Goal: Feedback & Contribution: Submit feedback/report problem

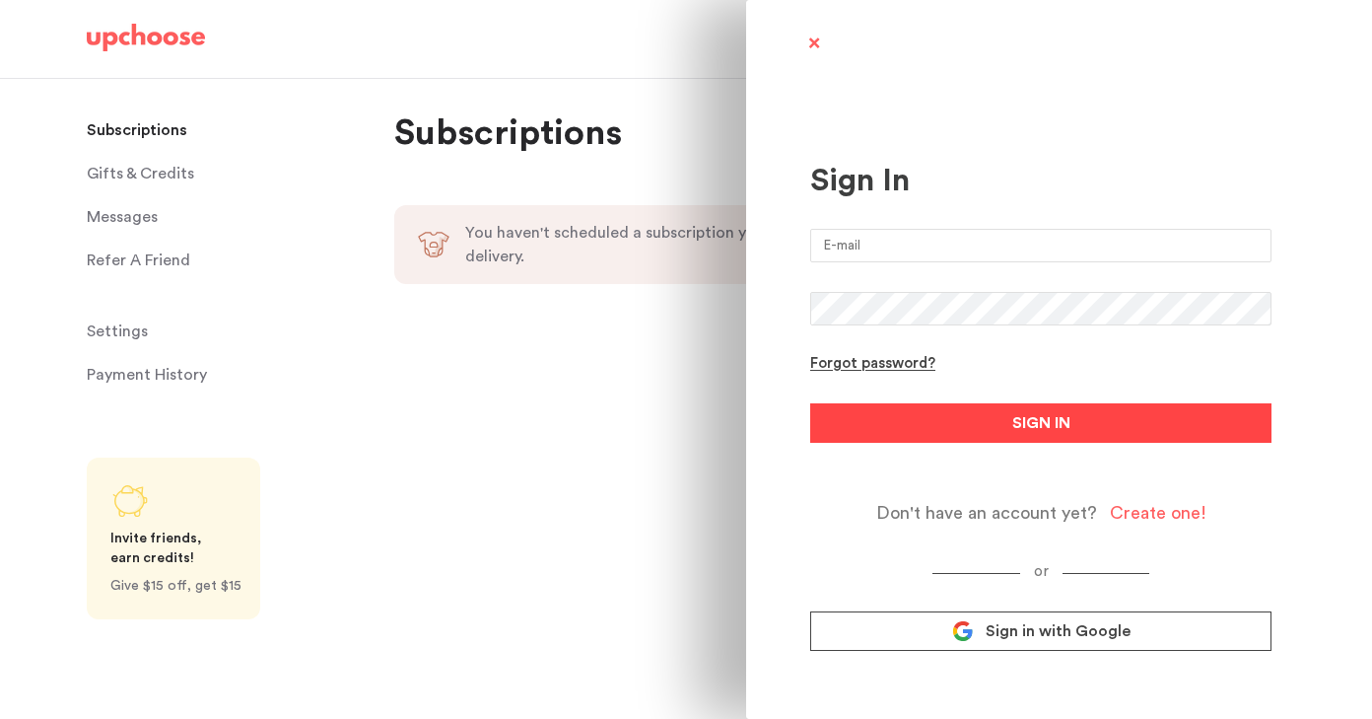
type input "matteoreneepellegrini@gmail.com"
click at [899, 413] on button "SIGN IN" at bounding box center [1040, 422] width 461 height 39
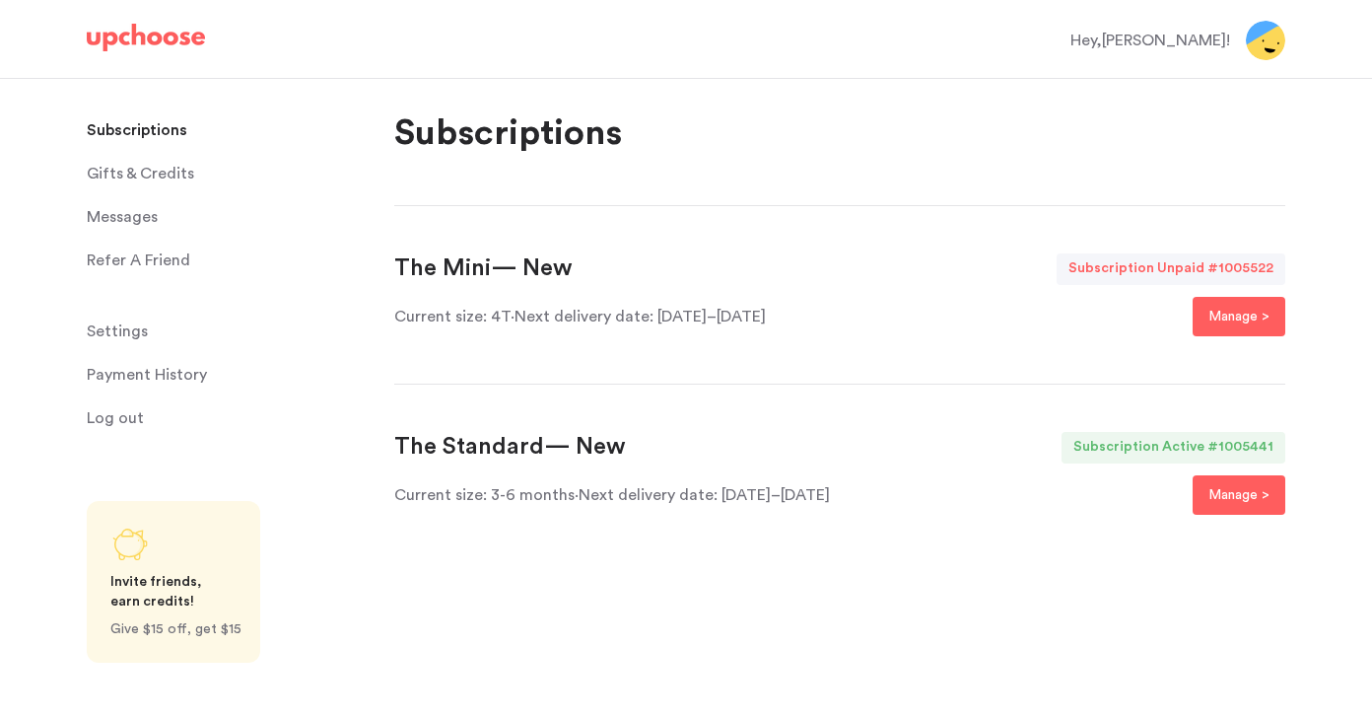
click at [136, 215] on span "Messages" at bounding box center [122, 216] width 71 height 39
click at [143, 216] on span "Messages" at bounding box center [122, 216] width 71 height 39
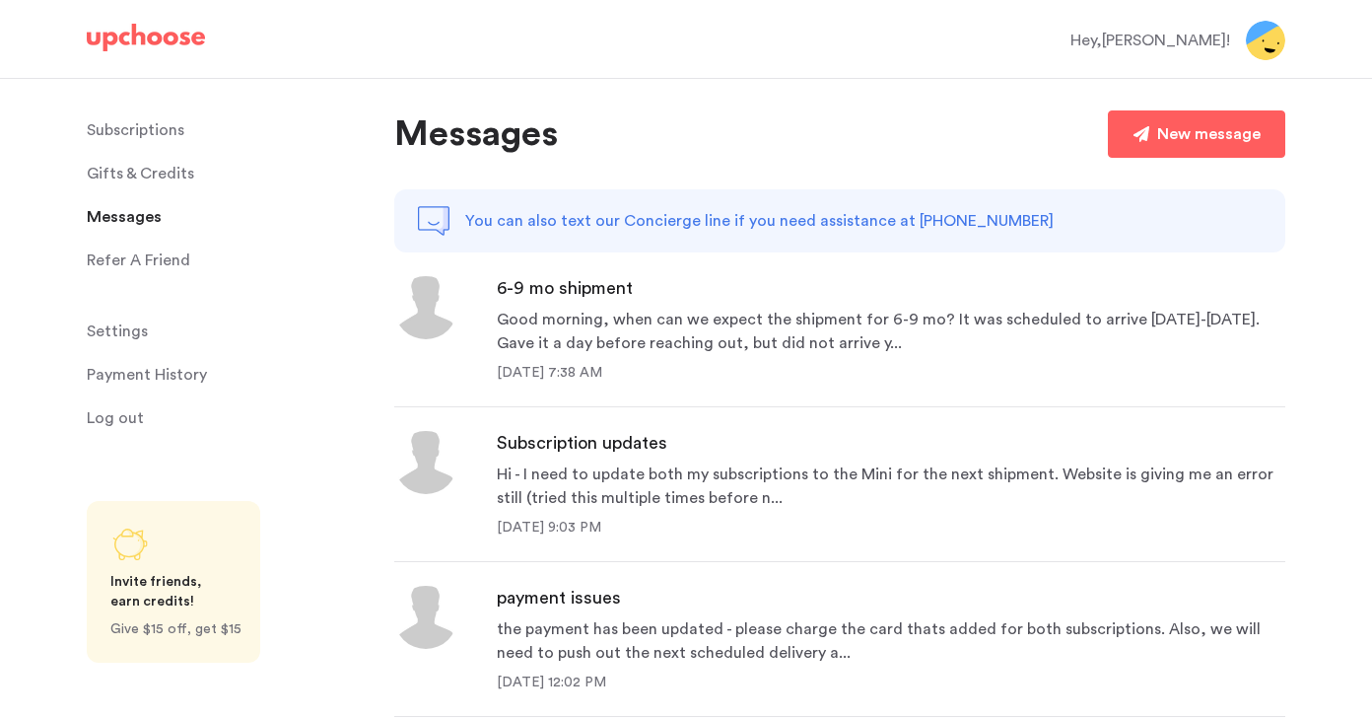
click at [142, 214] on span "Messages" at bounding box center [124, 216] width 75 height 39
click at [690, 314] on div "Good morning, when can we expect the shipment for 6-9 mo? It was scheduled to a…" at bounding box center [891, 331] width 789 height 47
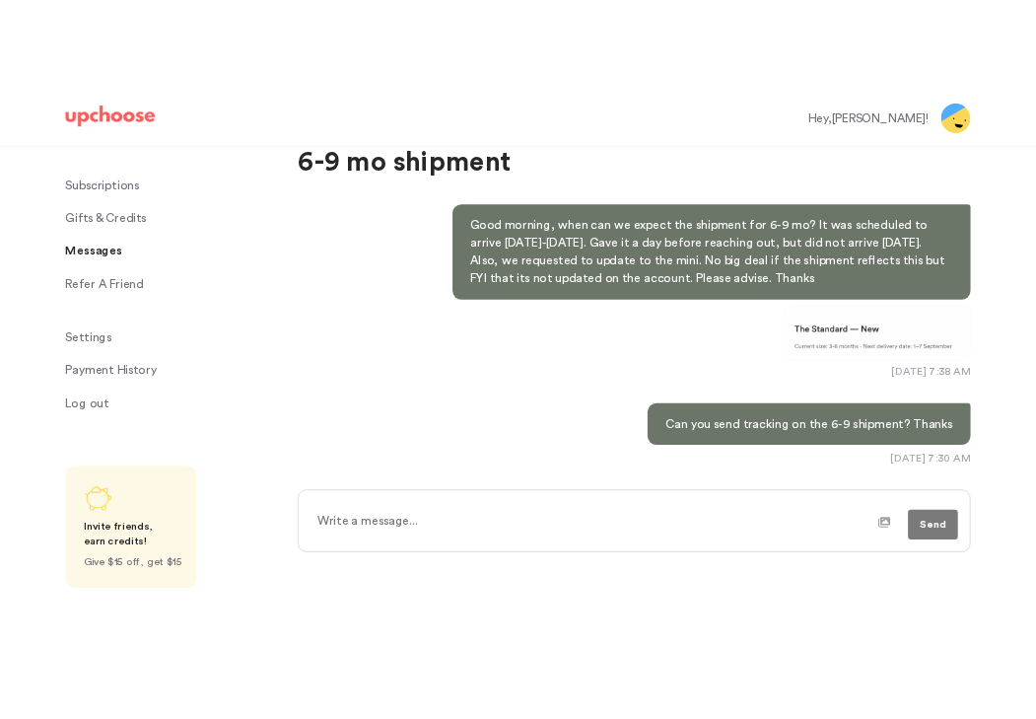
scroll to position [95, 0]
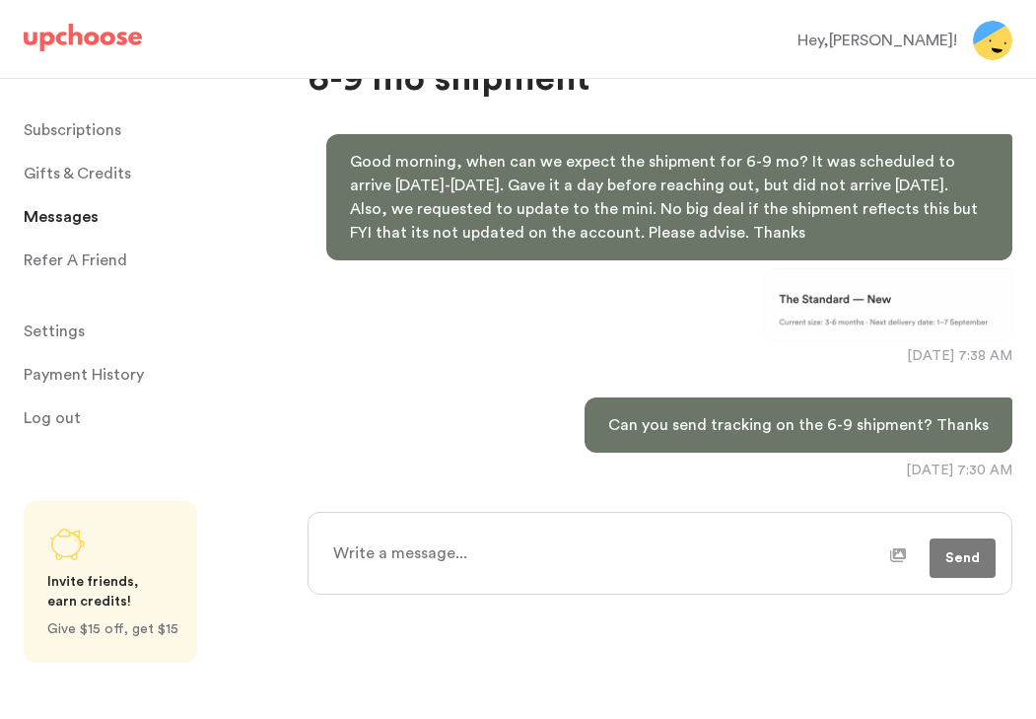
click at [904, 557] on icon at bounding box center [898, 555] width 16 height 14
click at [0, 0] on input "file" at bounding box center [0, 0] width 0 height 0
click at [657, 550] on textarea at bounding box center [563, 561] width 487 height 49
type textarea "x"
type textarea "P"
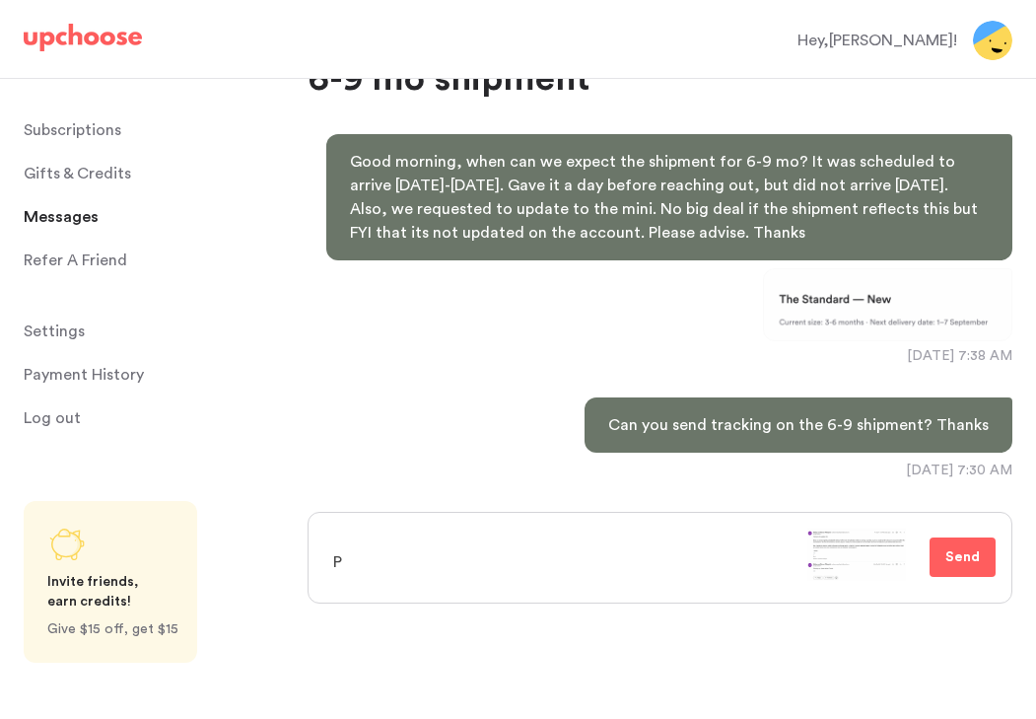
type textarea "x"
type textarea "Pl"
type textarea "x"
type textarea "Ple"
type textarea "x"
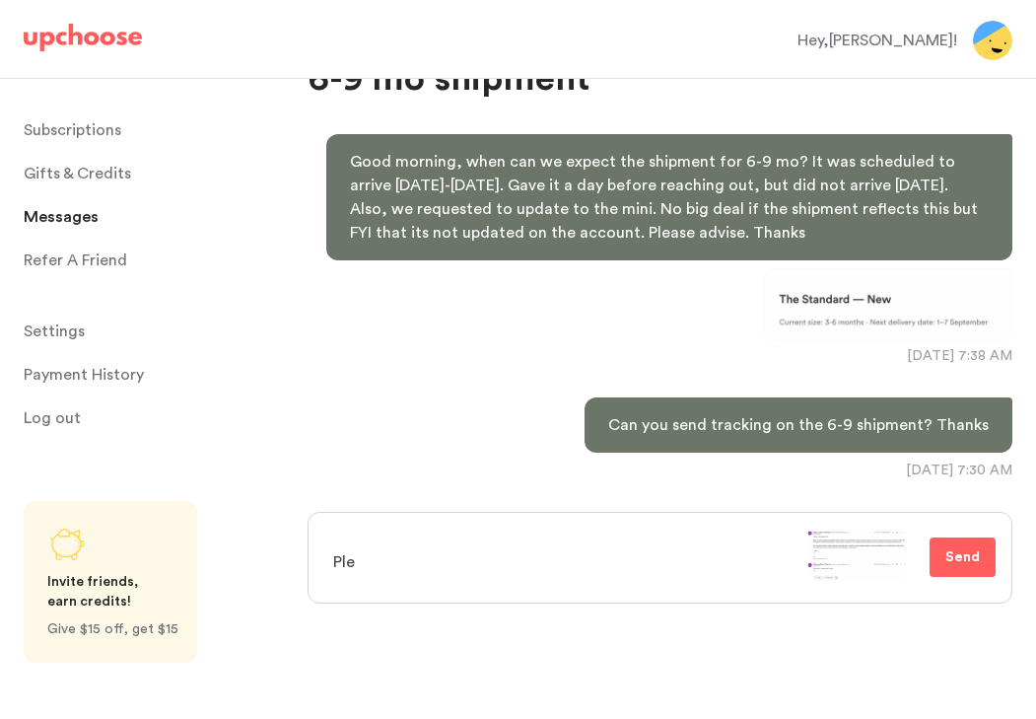
type textarea "Plea"
type textarea "x"
type textarea "Pleas"
type textarea "x"
type textarea "Please"
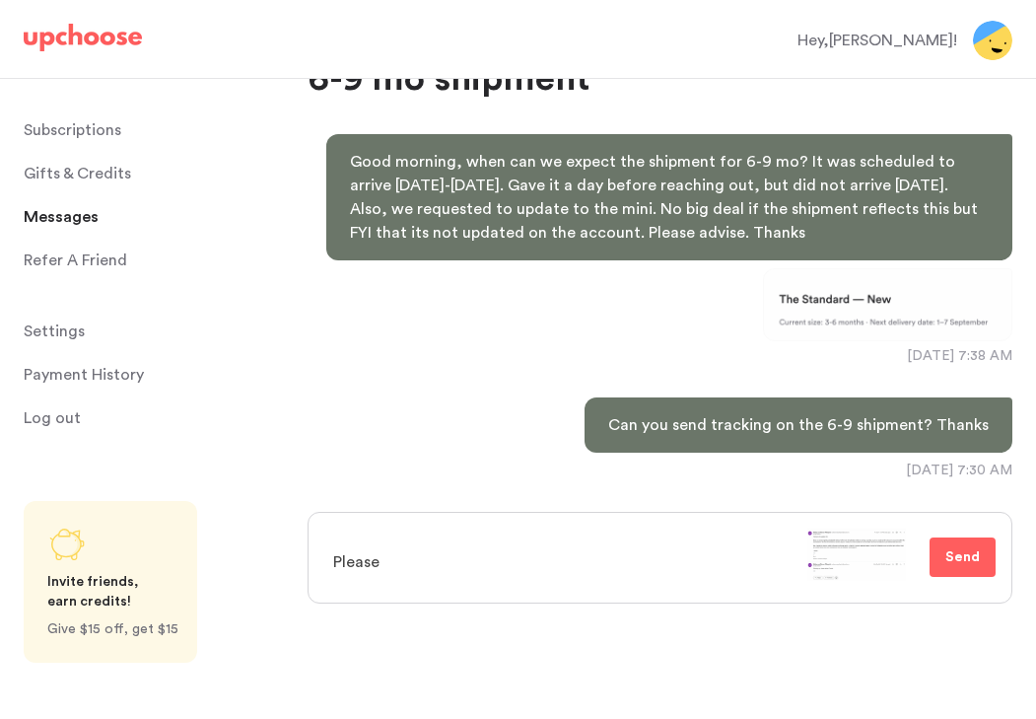
type textarea "x"
type textarea "Please"
type textarea "x"
type textarea "Please a"
type textarea "x"
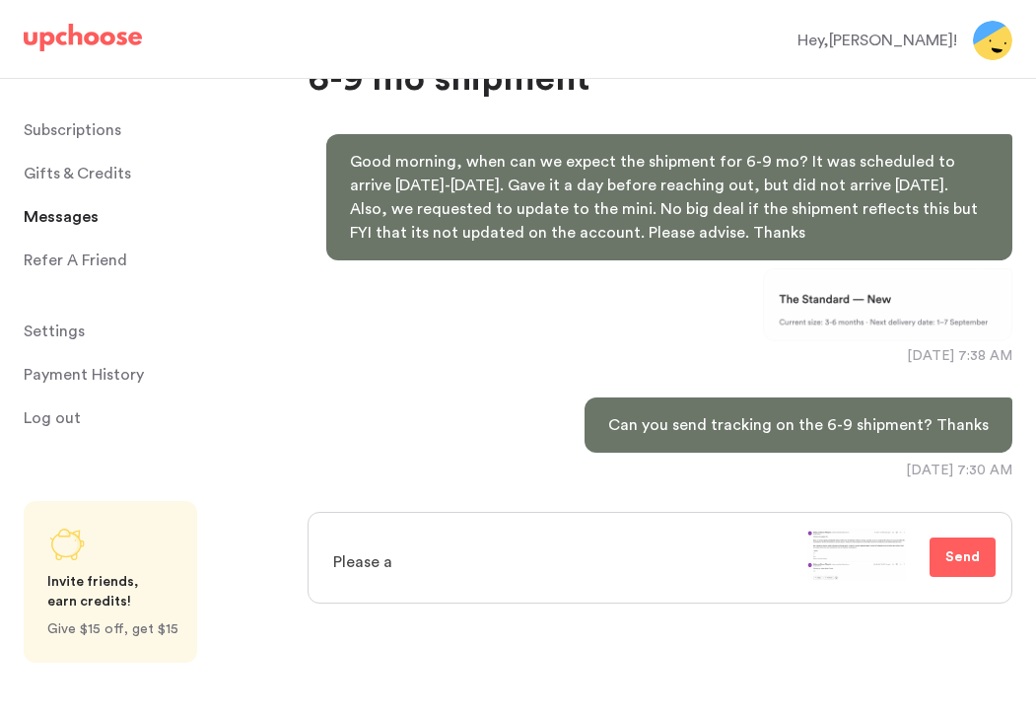
type textarea "Please ad"
type textarea "x"
type textarea "Please adv"
type textarea "x"
type textarea "Please advi"
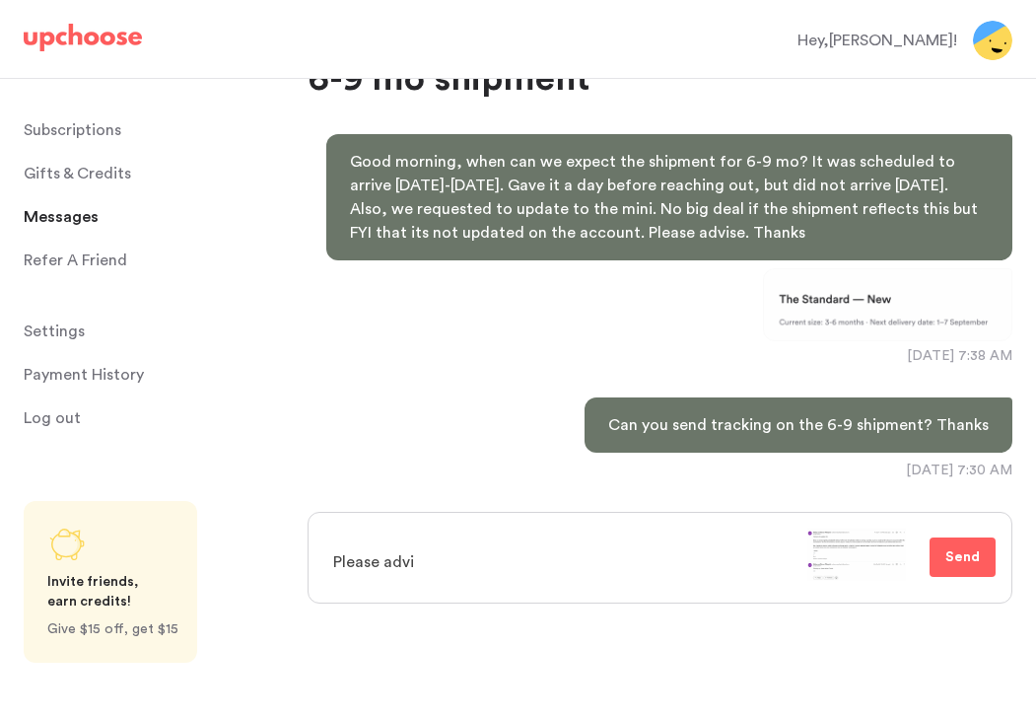
type textarea "x"
type textarea "Please advis"
type textarea "x"
type textarea "Please advise"
type textarea "x"
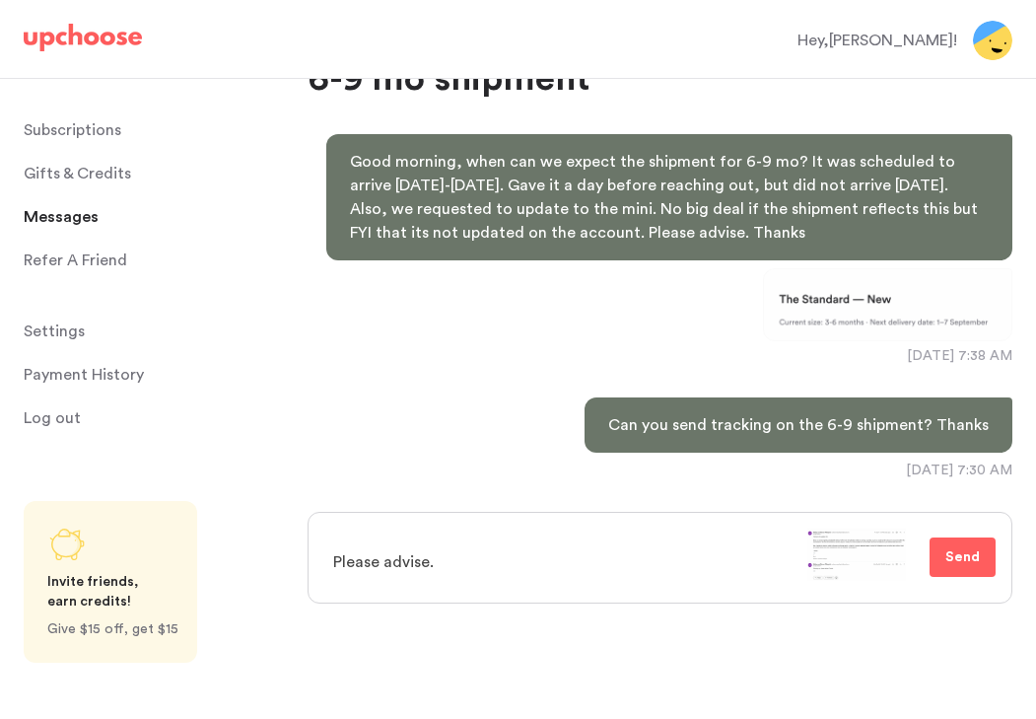
type textarea "Please advise."
type textarea "x"
type textarea "Please advise. A"
type textarea "x"
type textarea "Please advise. A t"
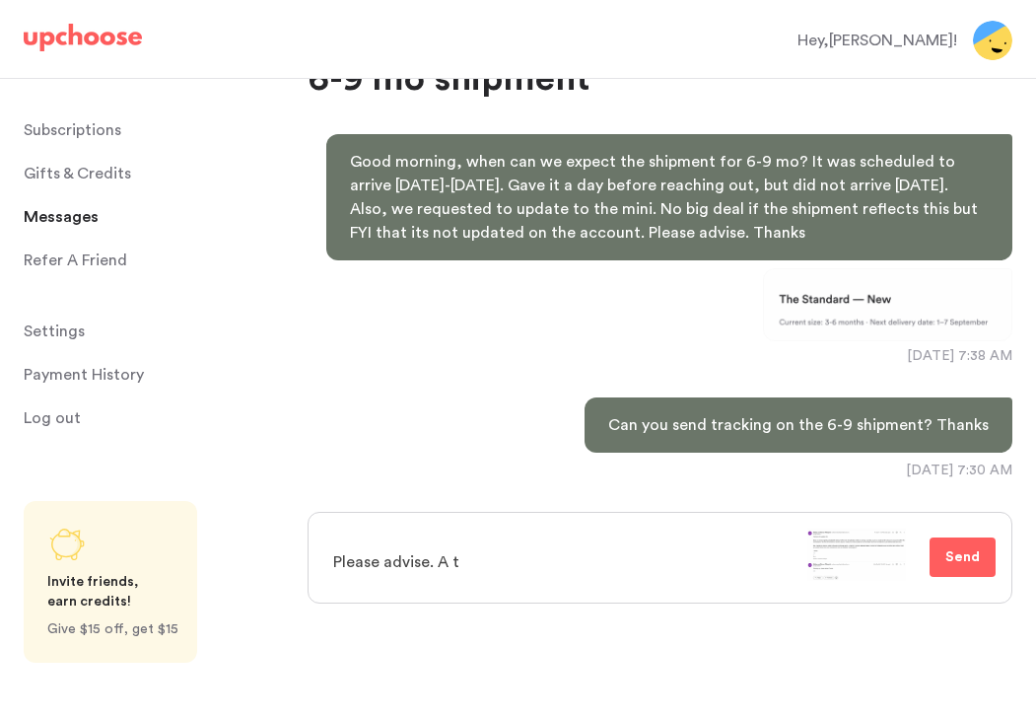
type textarea "x"
type textarea "Please advise. A"
type textarea "x"
type textarea "Please advise. A"
type textarea "x"
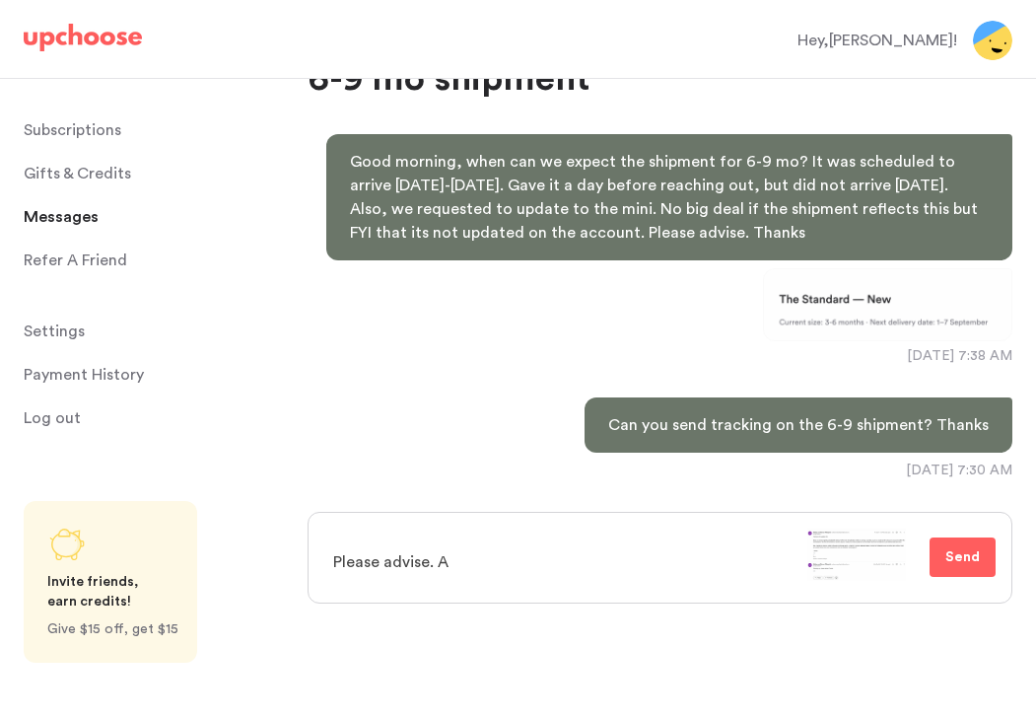
type textarea "Please advise. At"
type textarea "x"
type textarea "Please advise. At"
type textarea "x"
type textarea "Please advise. At t"
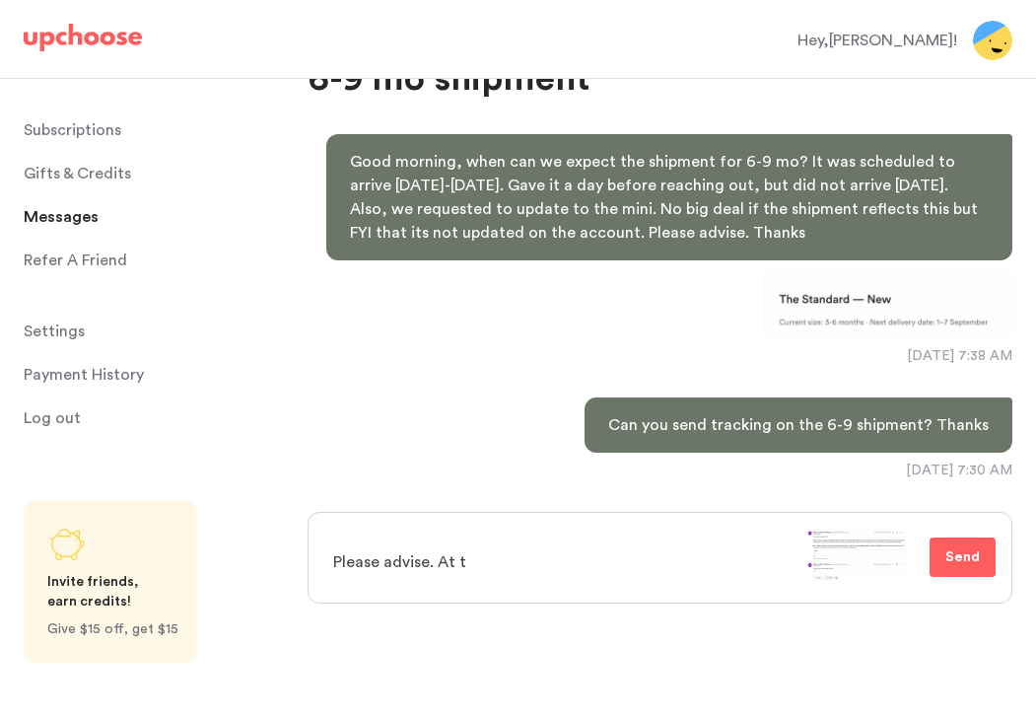
type textarea "x"
type textarea "Please advise. At th"
type textarea "x"
type textarea "Please advise. At thi"
type textarea "x"
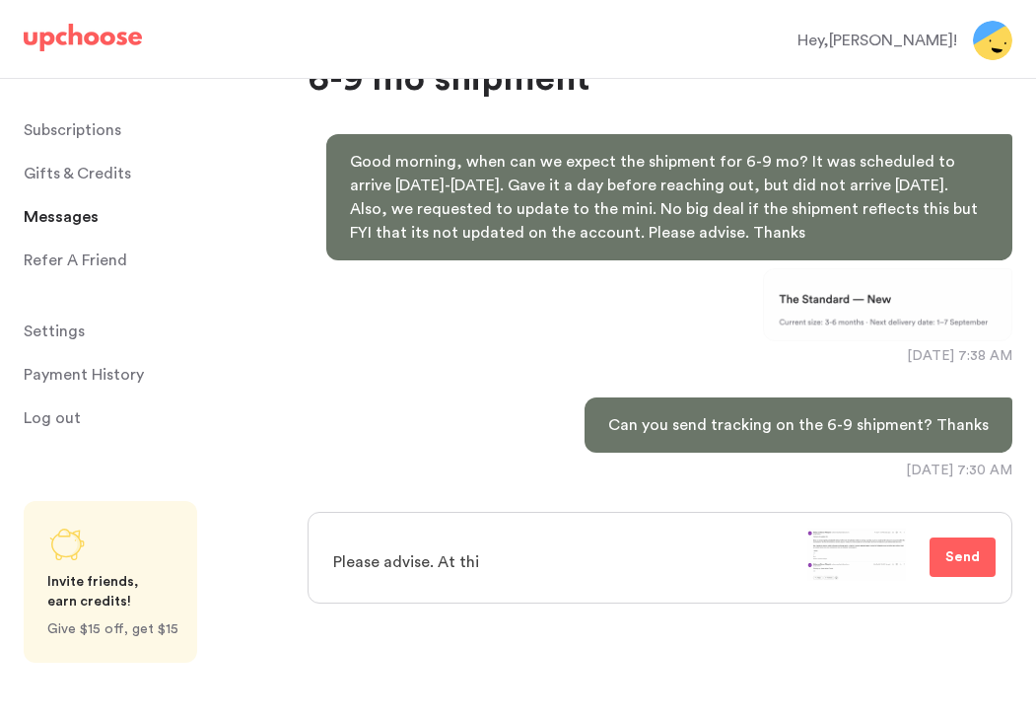
type textarea "Please advise. At this"
type textarea "x"
type textarea "Please advise. At this"
type textarea "x"
type textarea "Please advise. At this p"
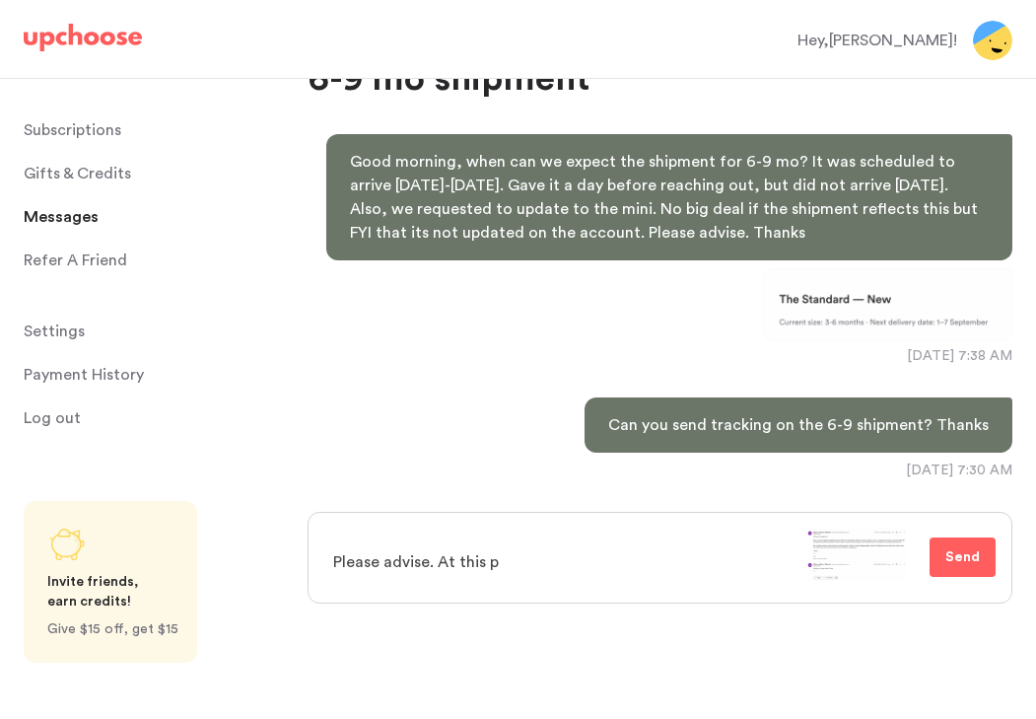
type textarea "x"
type textarea "Please advise. At this po"
type textarea "x"
type textarea "Please advise. At this poi"
type textarea "x"
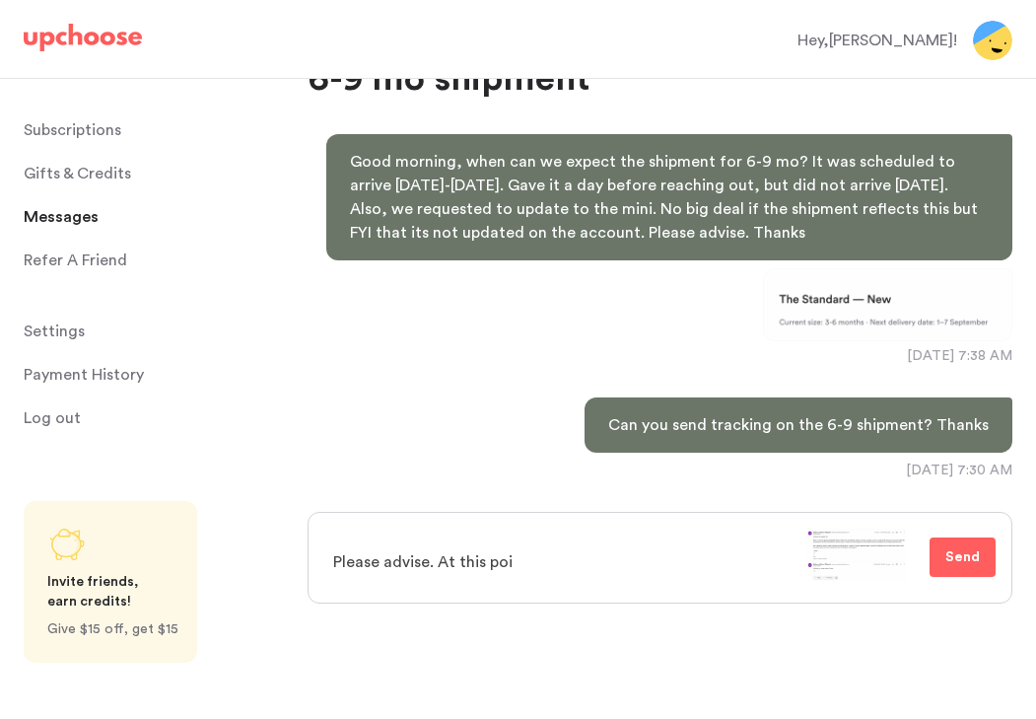
type textarea "Please advise. At this poin"
type textarea "x"
type textarea "Please advise. At this point"
type textarea "x"
type textarea "Please advise. At this point"
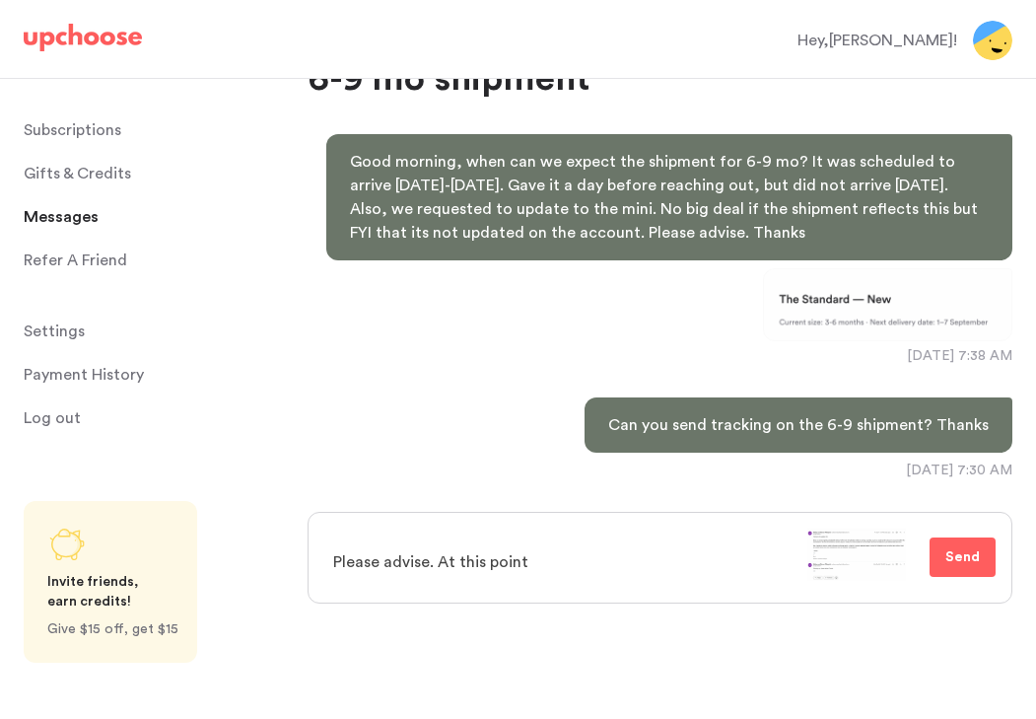
type textarea "x"
type textarea "Please advise. At this point i"
type textarea "x"
type textarea "Please advise. At this point it"
type textarea "x"
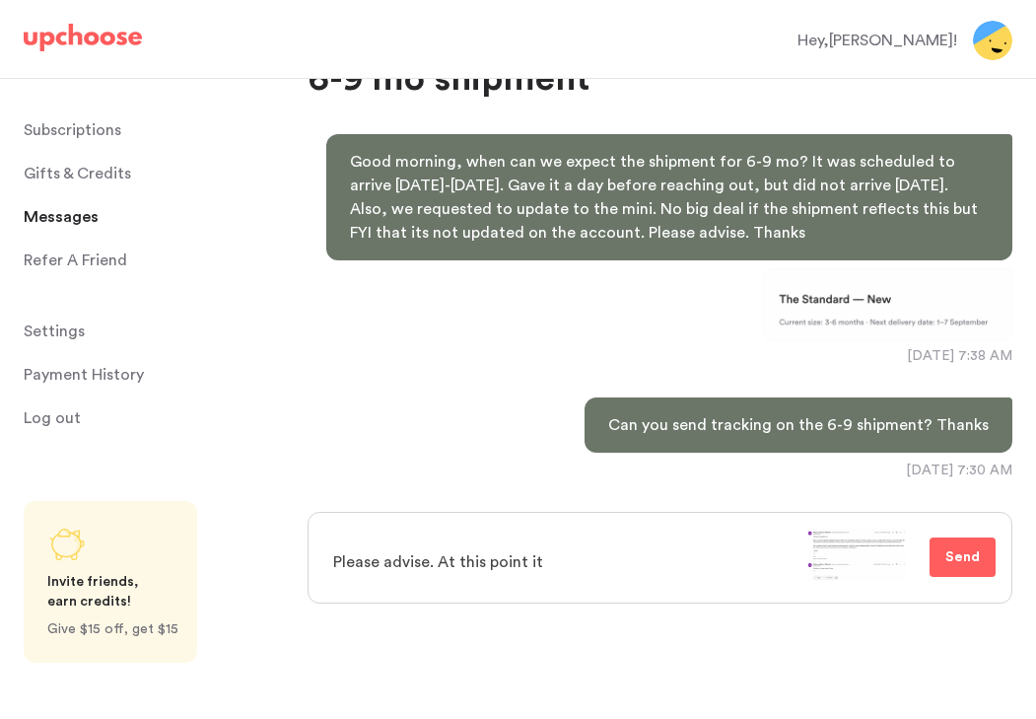
type textarea "Please advise. At this point its"
type textarea "x"
type textarea "Please advise. At this point its"
type textarea "x"
type textarea "Please advise. At this point its b"
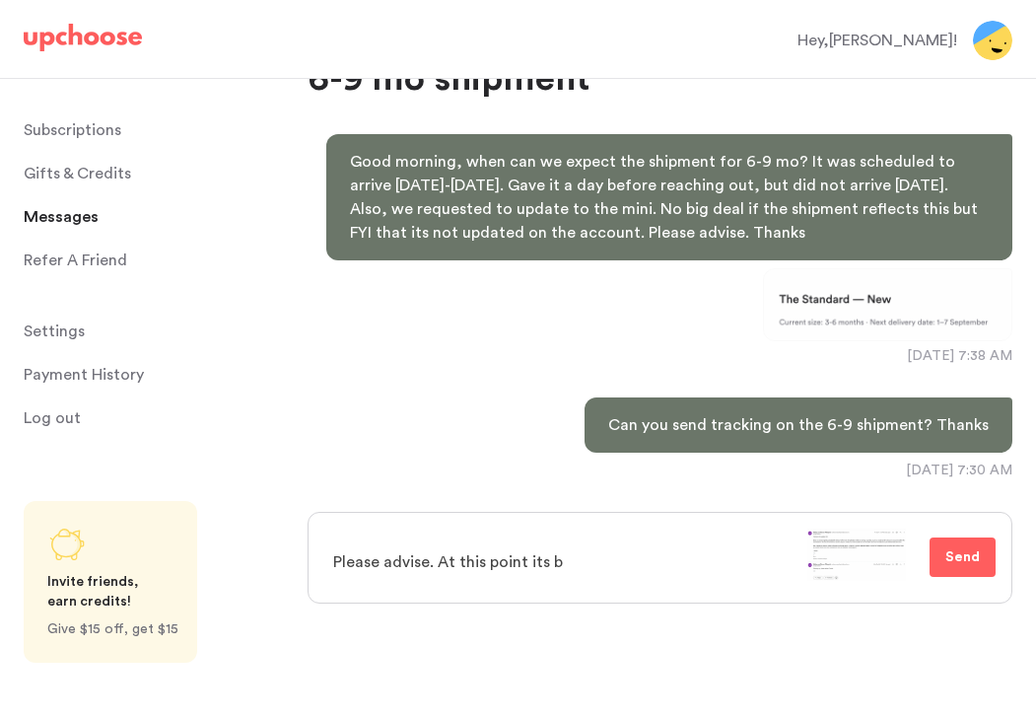
type textarea "x"
type textarea "Please advise. At this point its be"
type textarea "x"
type textarea "Please advise. At this point its bes"
type textarea "x"
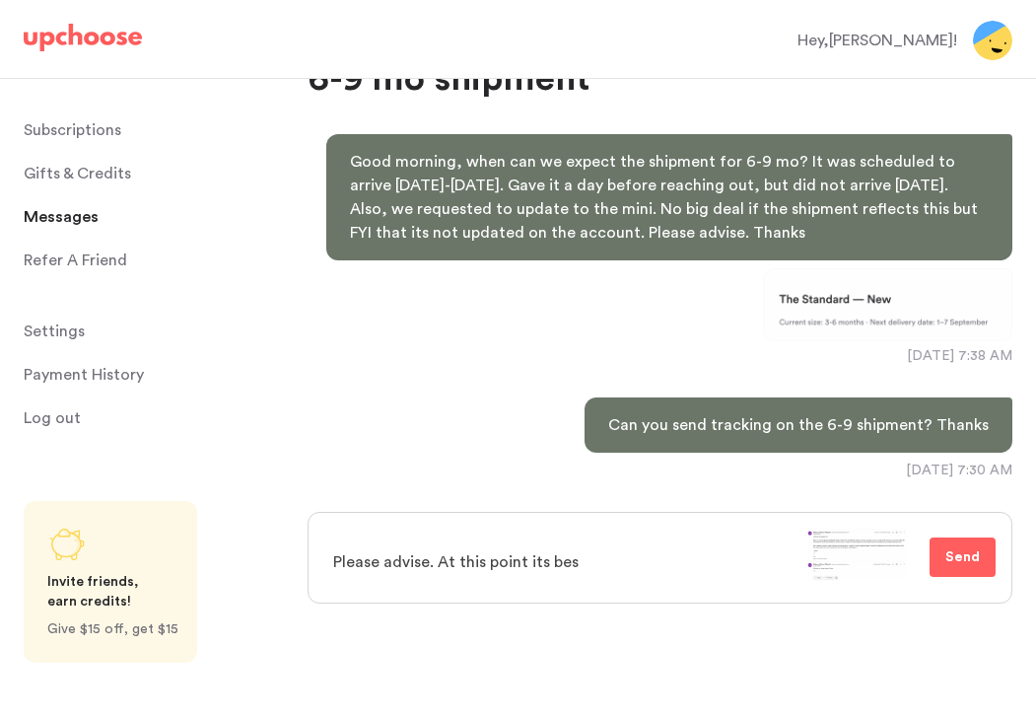
type textarea "Please advise. At this point its best"
type textarea "x"
type textarea "Please advise. At this point its best"
type textarea "x"
type textarea "Please advise. At this point its best to"
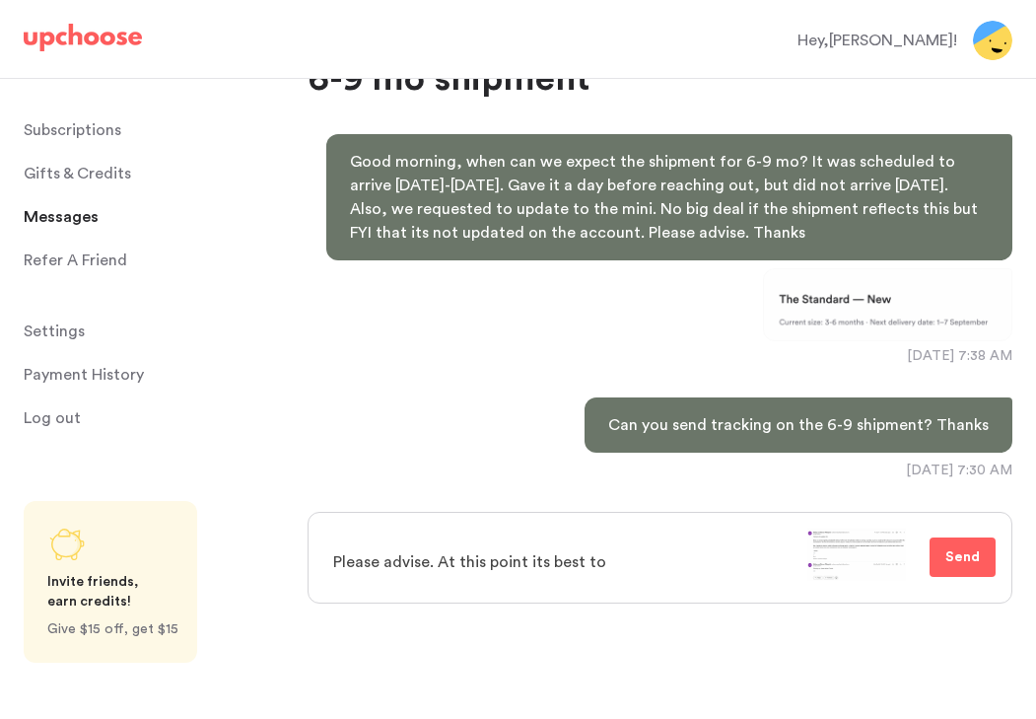
type textarea "x"
type textarea "Please advise. At this point its best to"
type textarea "x"
type textarea "Please advise. At this point its best to ca"
type textarea "x"
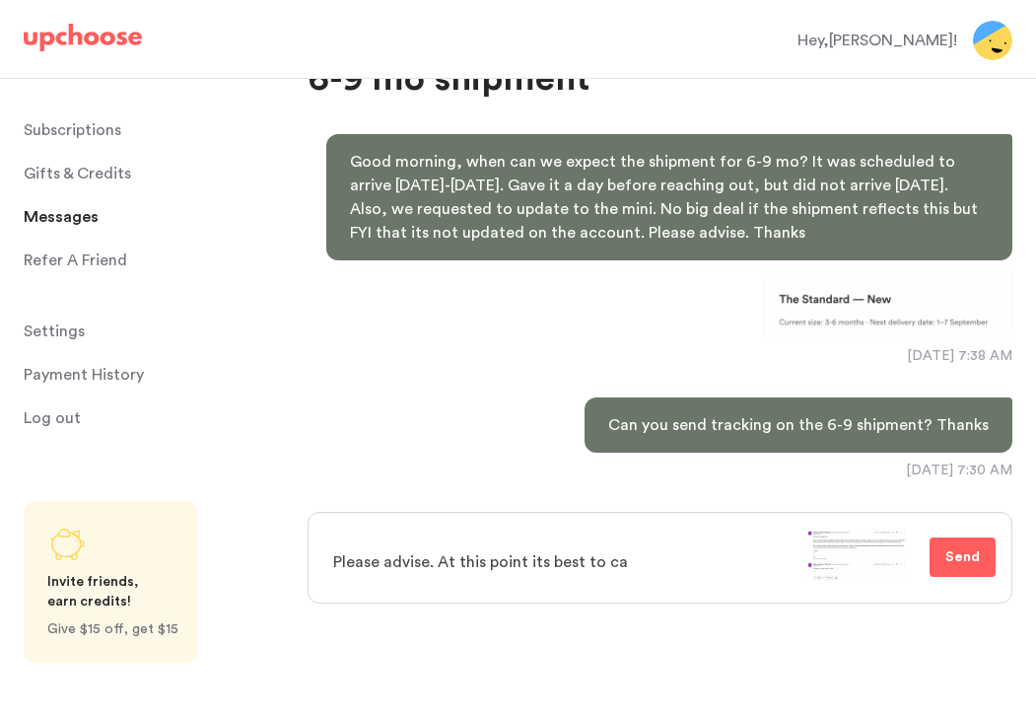
type textarea "Please advise. At this point its best to can"
type textarea "x"
type textarea "Please advise. At this point its best to canc"
type textarea "x"
type textarea "Please advise. At this point its best to cance"
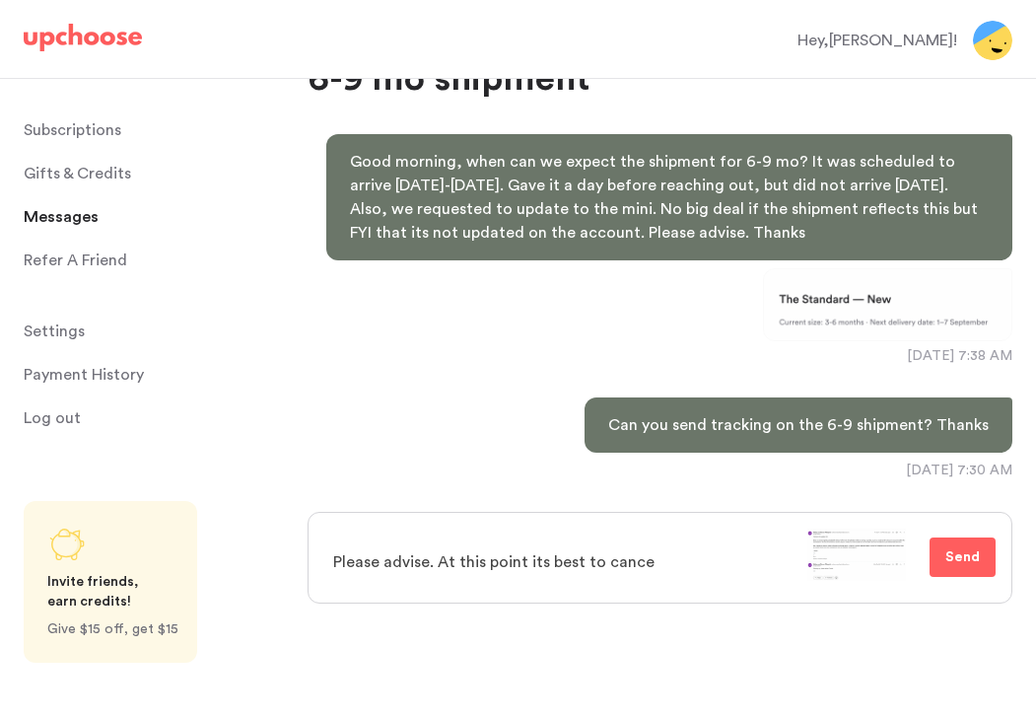
type textarea "x"
type textarea "Please advise. At this point its best to cancel"
type textarea "x"
type textarea "Please advise. At this point its best to cancel."
type textarea "x"
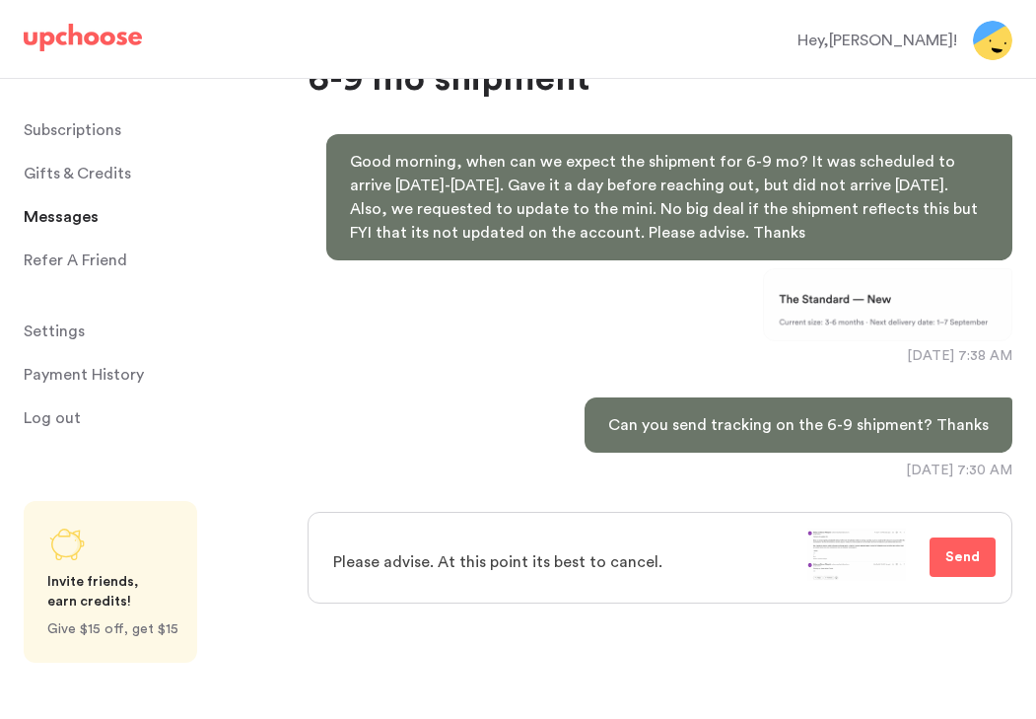
type textarea "Please advise. At this point its best to cancel."
type textarea "x"
type textarea "Please advise. At this point its best to cancel. p"
type textarea "x"
type textarea "Please advise. At this point its best to cancel. pl"
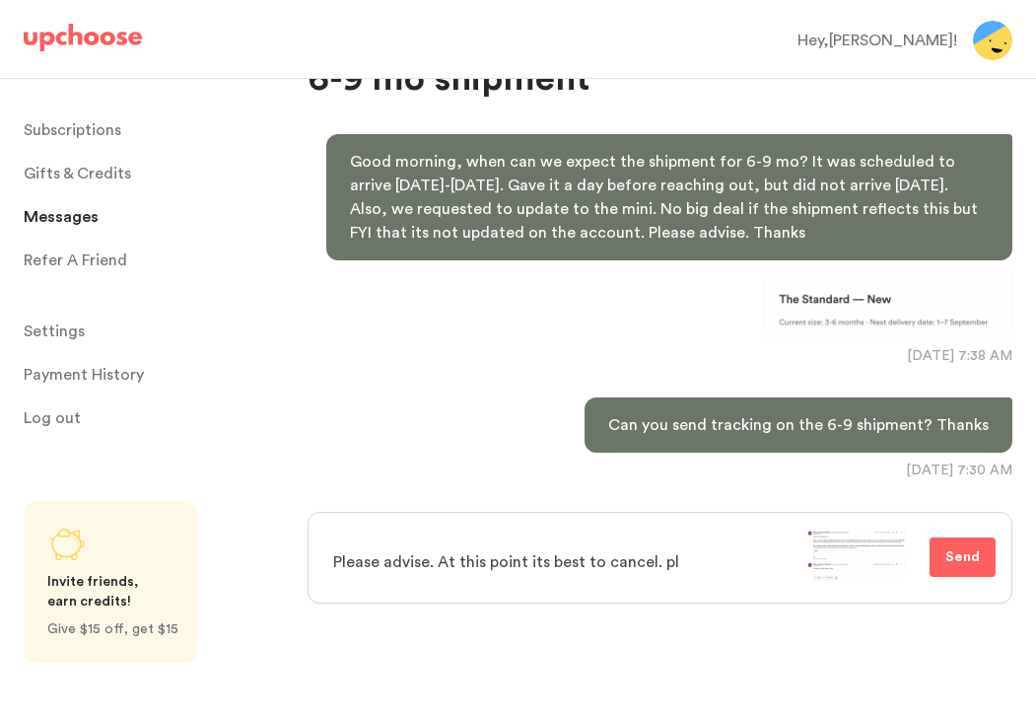
type textarea "x"
type textarea "Please advise. At this point its best to cancel. ple"
type textarea "x"
type textarea "Please advise. At this point its best to cancel. plea"
type textarea "x"
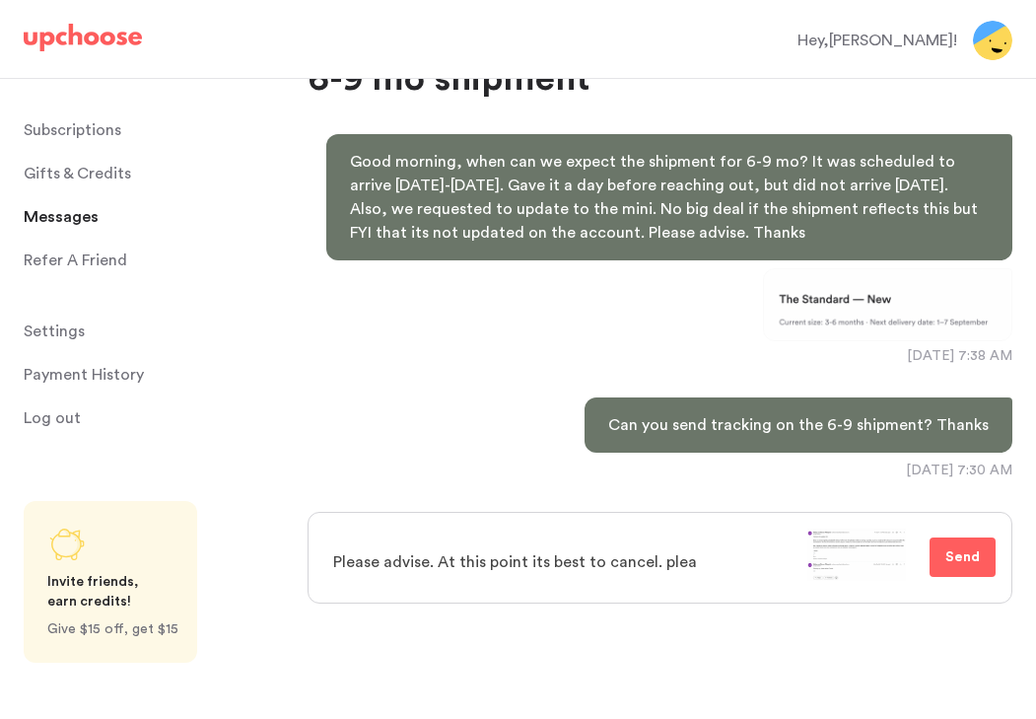
type textarea "Please advise. At this point its best to cancel. pleas"
type textarea "x"
type textarea "Please advise. At this point its best to cancel. plea"
type textarea "x"
type textarea "Please advise. At this point its best to cancel. ple"
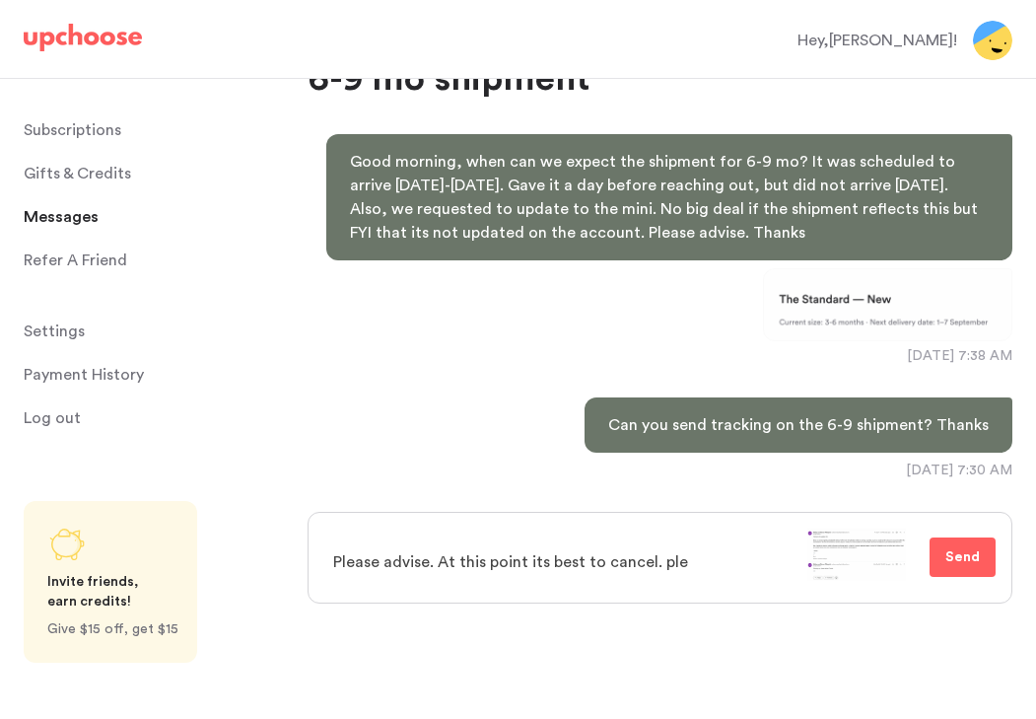
type textarea "x"
type textarea "Please advise. At this point its best to cancel. pl"
type textarea "x"
type textarea "Please advise. At this point its best to cancel. p"
type textarea "x"
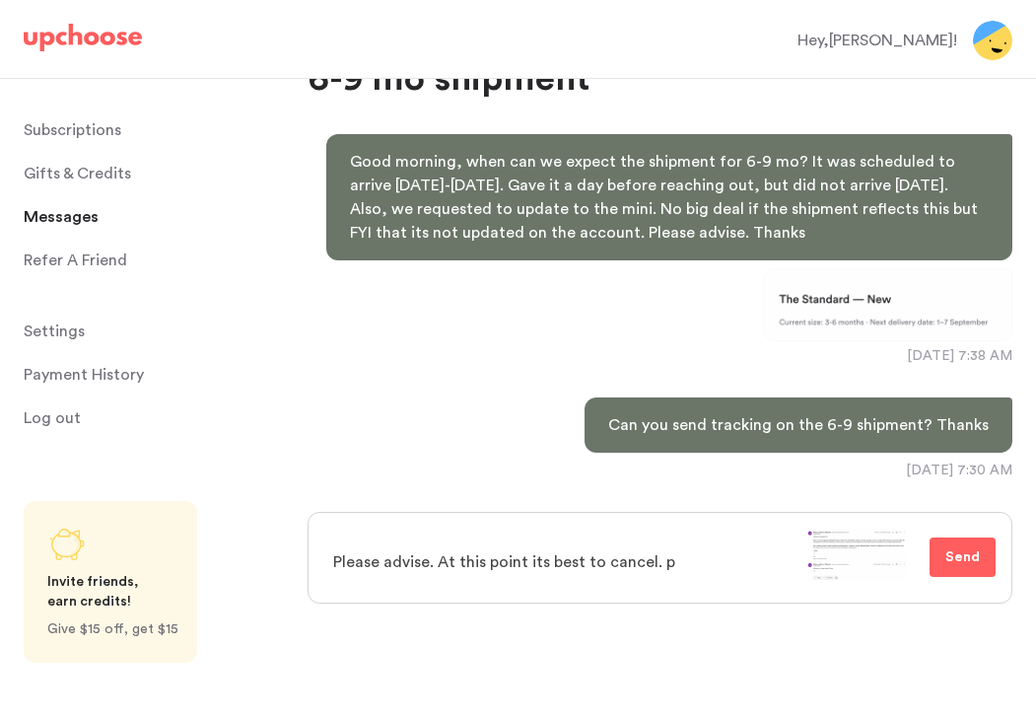
type textarea "Please advise. At this point its best to cancel."
type textarea "x"
type textarea "Please advise. At this point its best to cancel. P"
type textarea "x"
type textarea "Please advise. At this point its best to cancel. Pl"
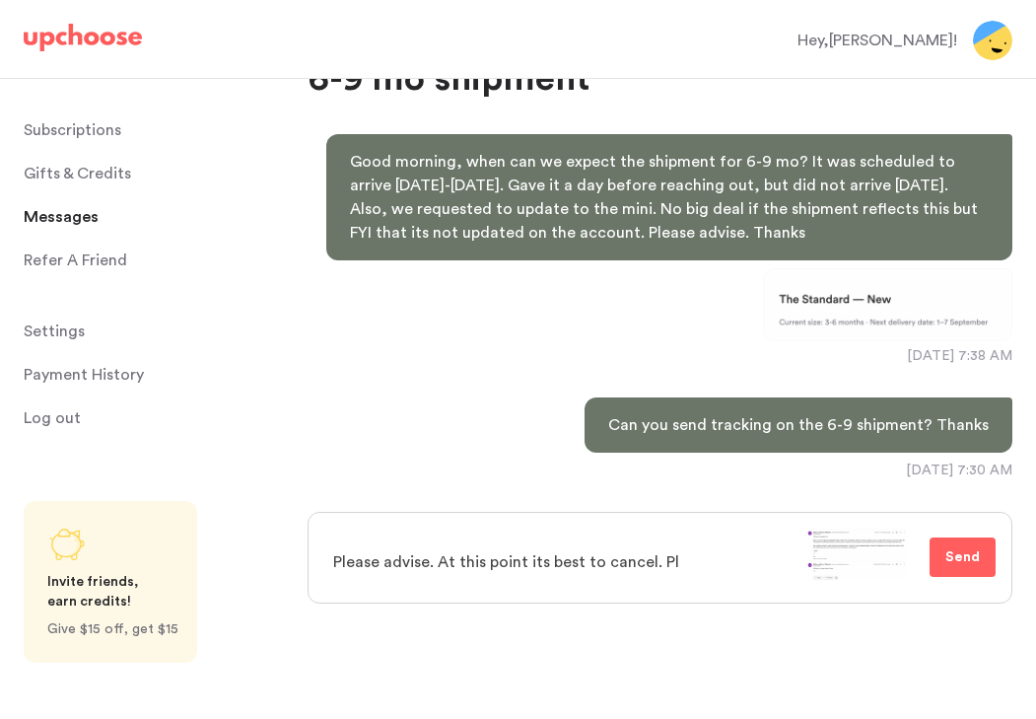
type textarea "x"
type textarea "Please advise. At this point its best to cancel. Ple"
type textarea "x"
type textarea "Please advise. At this point its best to cancel. Pl"
type textarea "x"
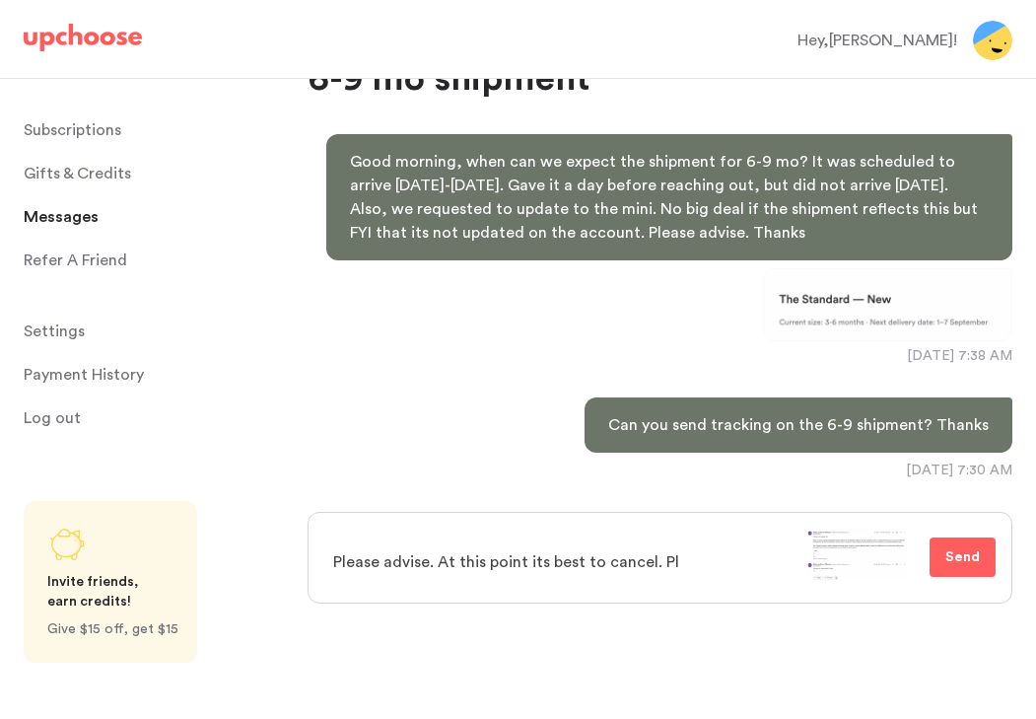
type textarea "Please advise. At this point its best to cancel. P"
type textarea "x"
type textarea "Please advise. At this point its best to cancel."
type textarea "x"
type textarea "Please advise. At this point its best to cancel. I"
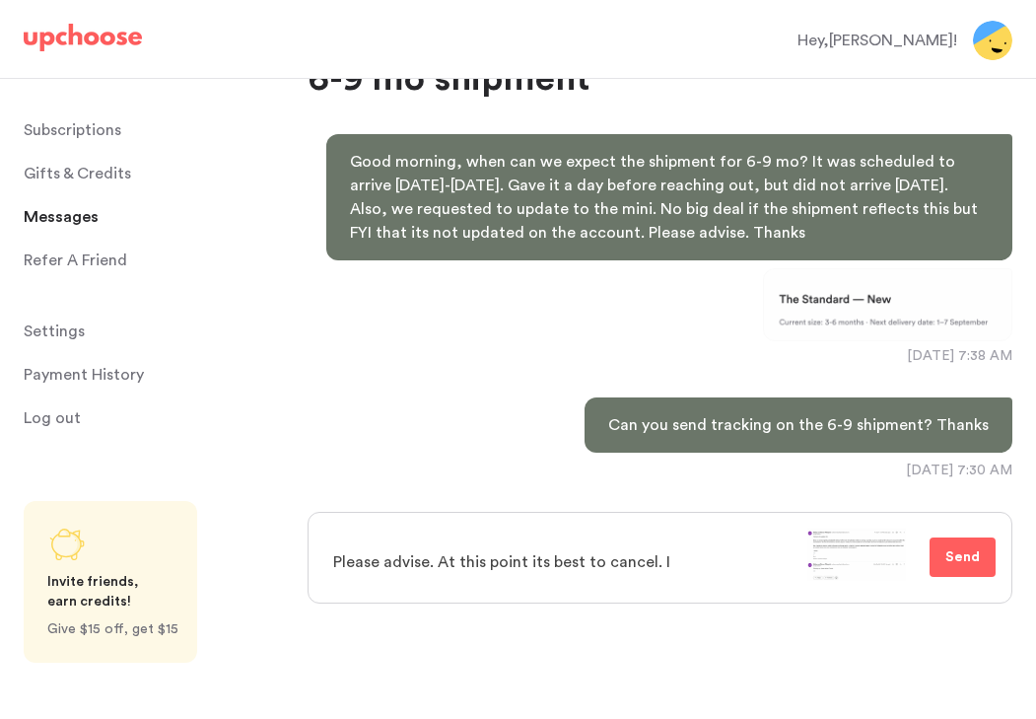
type textarea "x"
type textarea "Please advise. At this point its best to cancel. If"
type textarea "x"
type textarea "Please advise. At this point its best to cancel. If y"
type textarea "x"
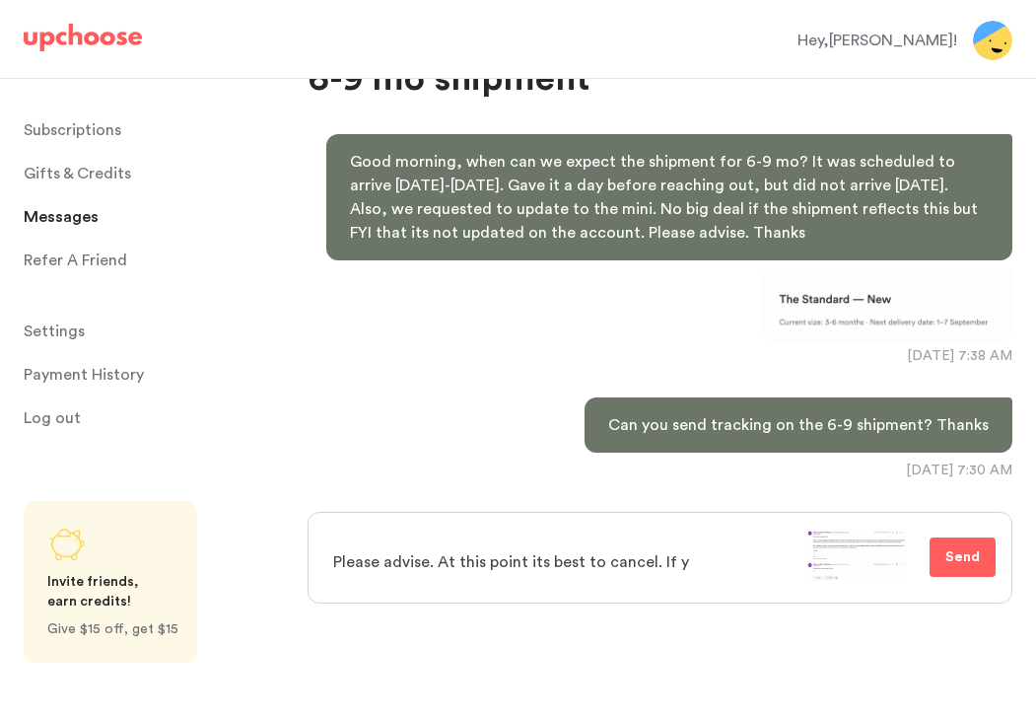
type textarea "Please advise. At this point its best to cancel. If yo"
type textarea "x"
type textarea "Please advise. At this point its best to cancel. If you"
type textarea "x"
type textarea "Please advise. At this point its best to cancel. If you"
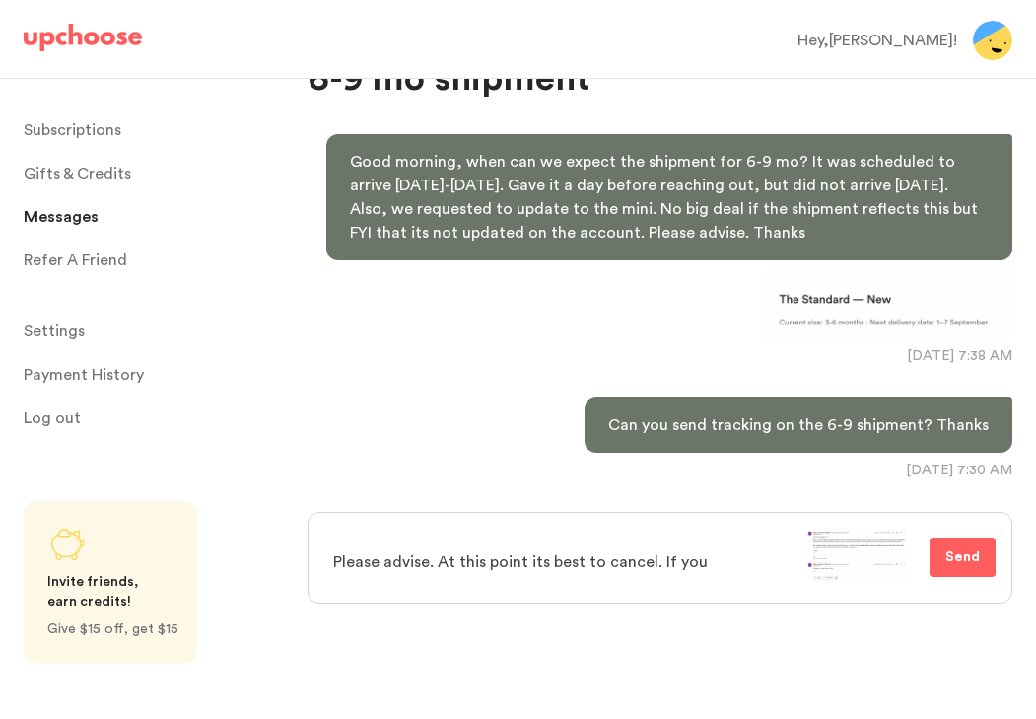
type textarea "x"
type textarea "Please advise. At this point its best to cancel. If you c"
type textarea "x"
type textarea "Please advise. At this point its best to cancel. If you ca"
type textarea "x"
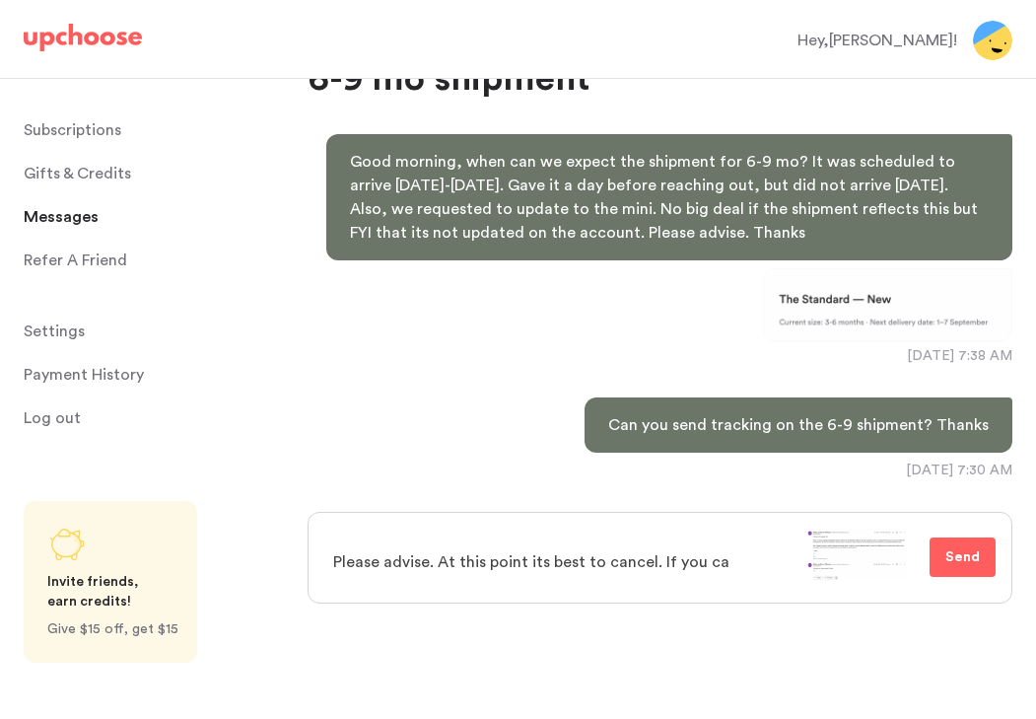
type textarea "Please advise. At this point its best to cancel. If you can"
type textarea "x"
type textarea "Please advise. At this point its best to cancel. If you can"
type textarea "x"
type textarea "Please advise. At this point its best to cancel. If you can p"
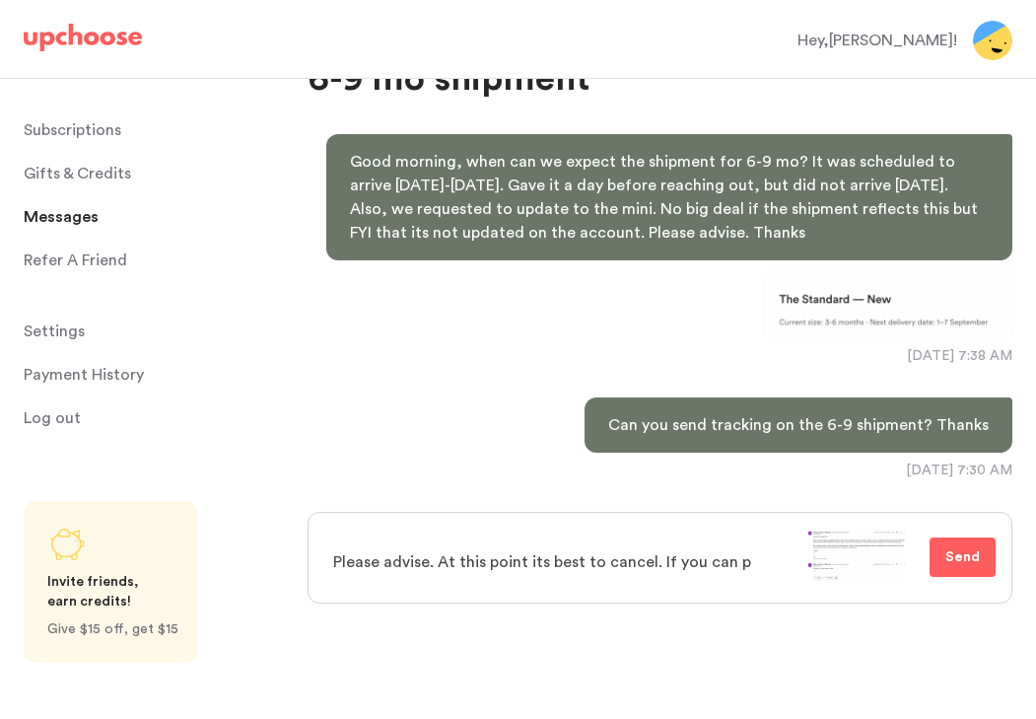
type textarea "x"
type textarea "Please advise. At this point its best to cancel. If you can pr"
type textarea "x"
type textarea "Please advise. At this point its best to cancel. If you can pro"
type textarea "x"
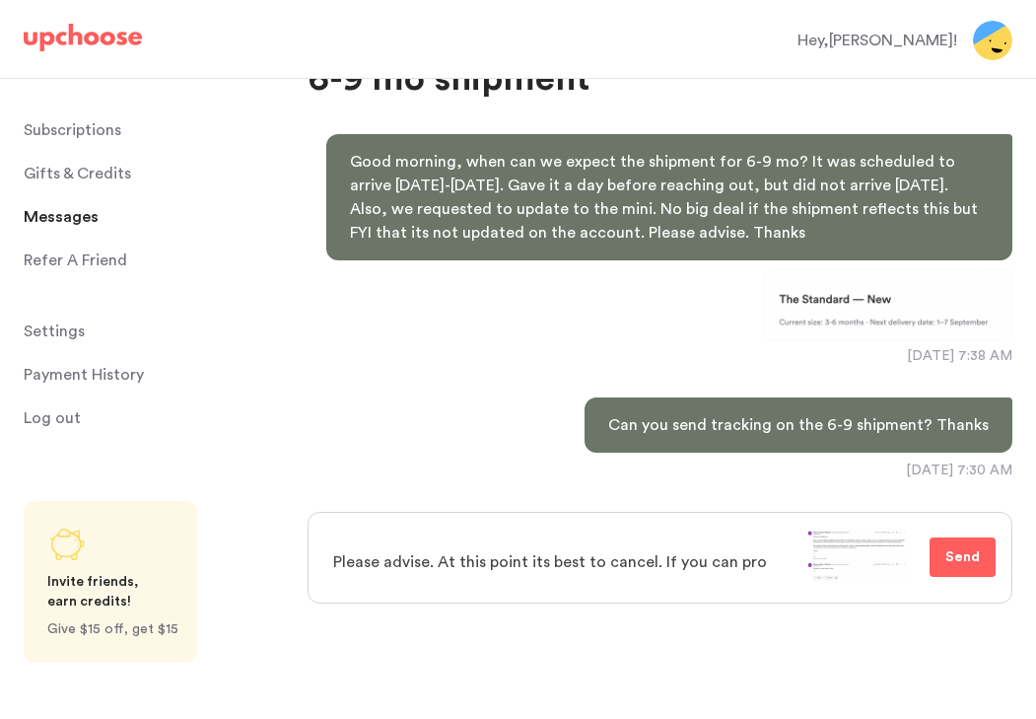
type textarea "Please advise. At this point its best to cancel. If you can prov"
type textarea "x"
type textarea "Please advise. At this point its best to cancel. If you can provi"
type textarea "x"
type textarea "Please advise. At this point its best to cancel. If you can provid"
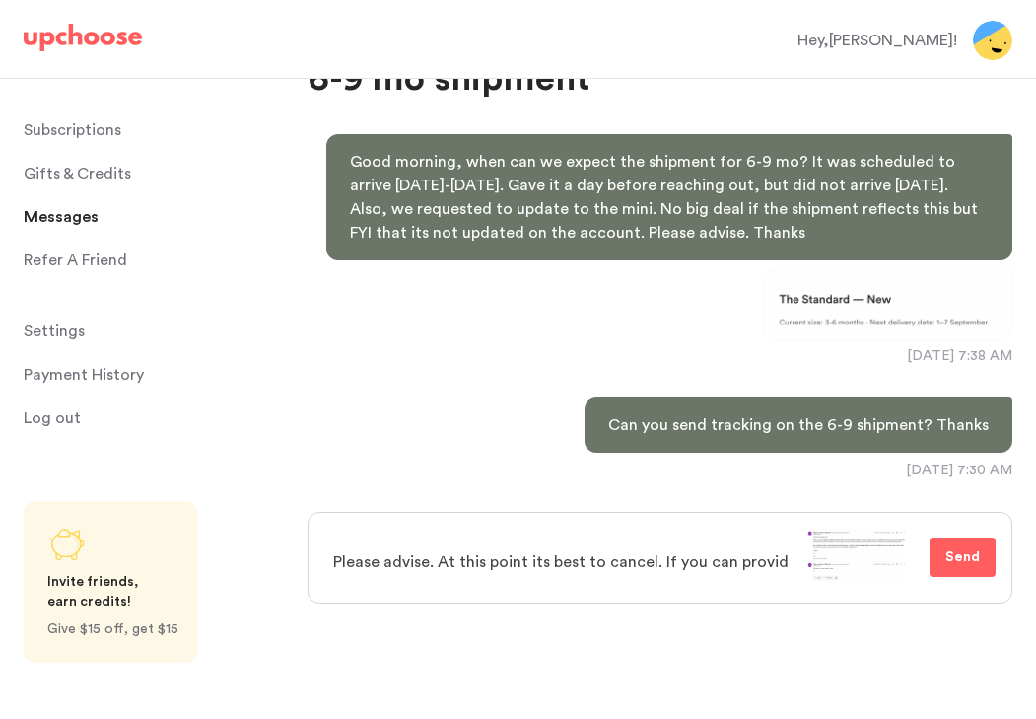
type textarea "x"
type textarea "Please advise. At this point its best to cancel. If you can provide"
type textarea "x"
type textarea "Please advise. At this point its best to cancel. If you can provide"
type textarea "x"
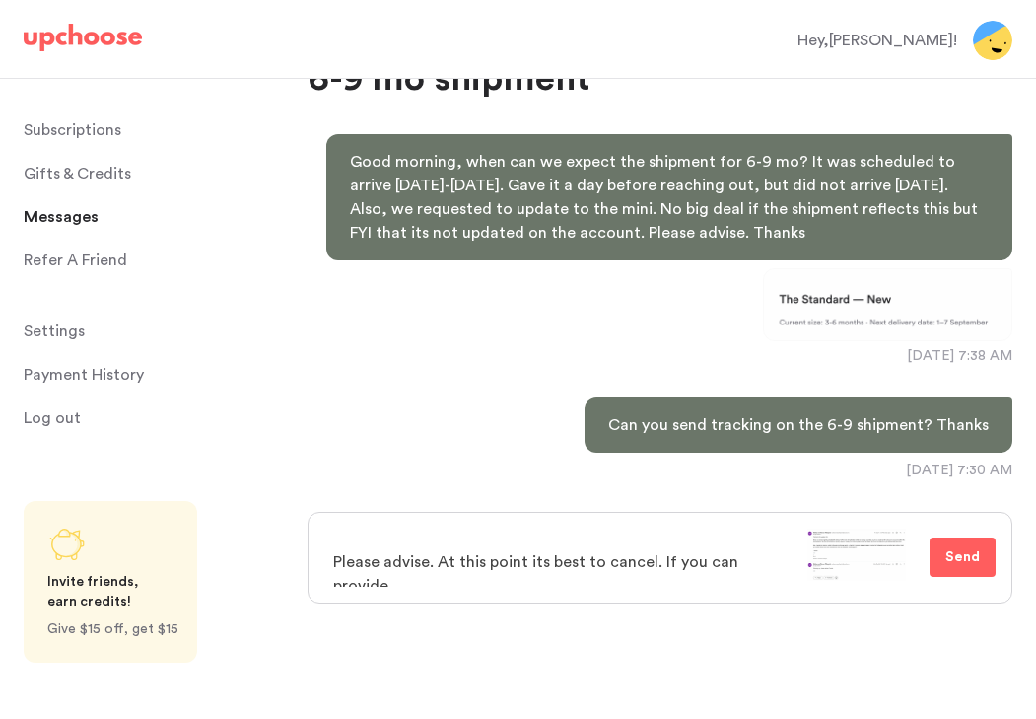
type textarea "Please advise. At this point its best to cancel. If you can provide s"
type textarea "x"
type textarea "Please advise. At this point its best to cancel. If you can provide sh"
type textarea "x"
type textarea "Please advise. At this point its best to cancel. If you can provide shi"
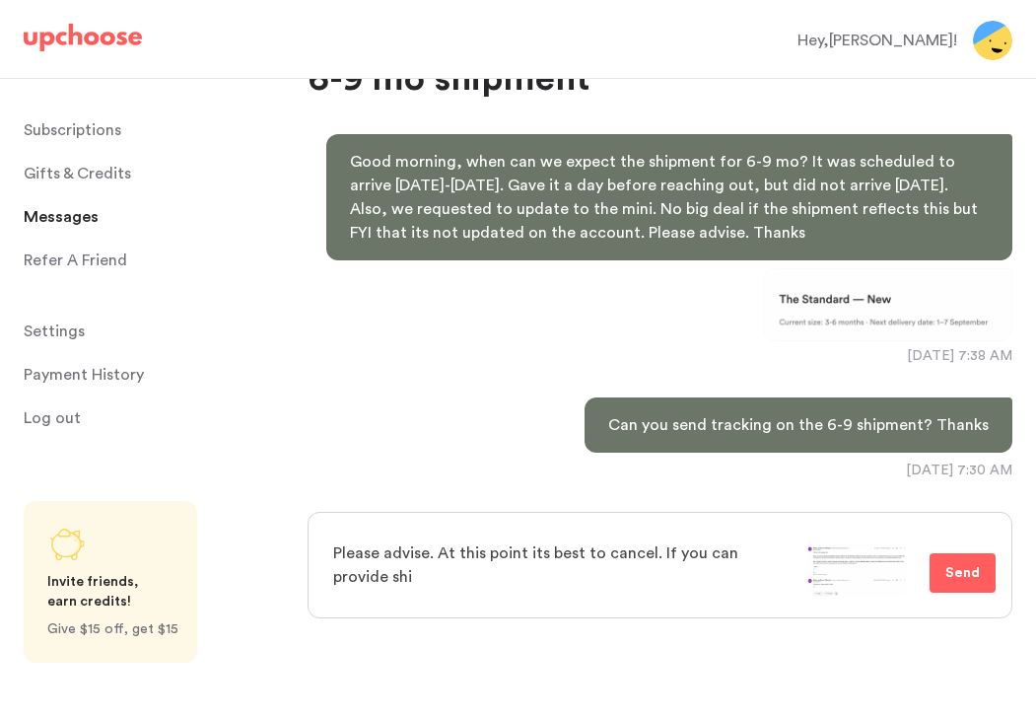
type textarea "x"
type textarea "Please advise. At this point its best to cancel. If you can provide ship"
type textarea "x"
type textarea "Please advise. At this point its best to cancel. If you can provide shipp"
type textarea "x"
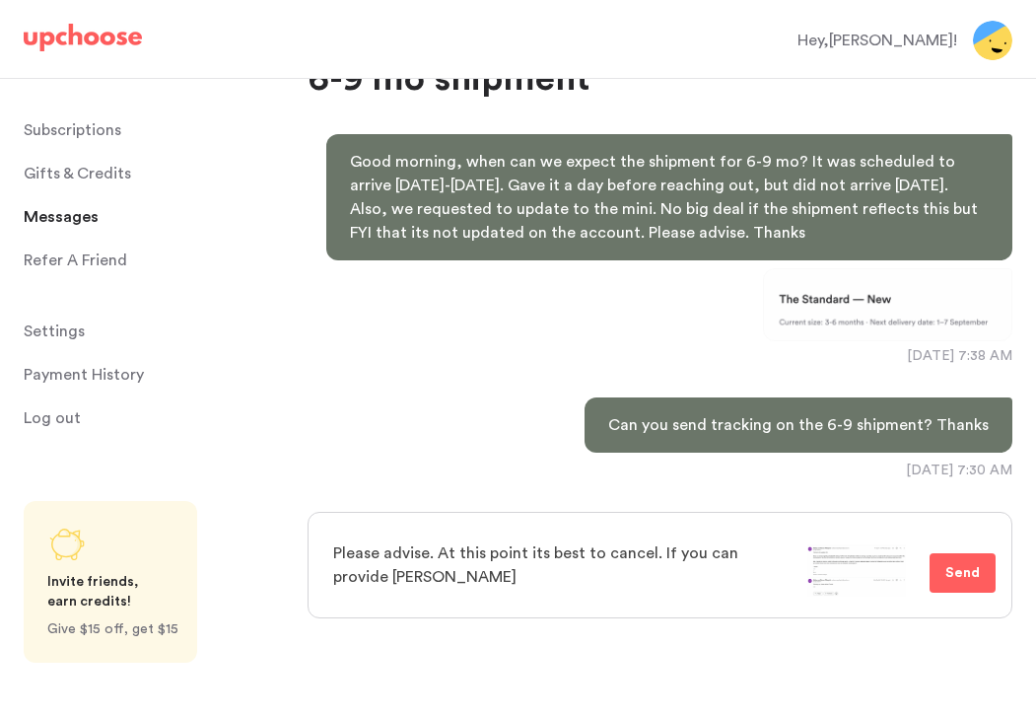
type textarea "Please advise. At this point its best to cancel. If you can provide shippi"
type textarea "x"
type textarea "Please advise. At this point its best to cancel. If you can provide shippin"
type textarea "x"
type textarea "Please advise. At this point its best to cancel. If you can provide shipping"
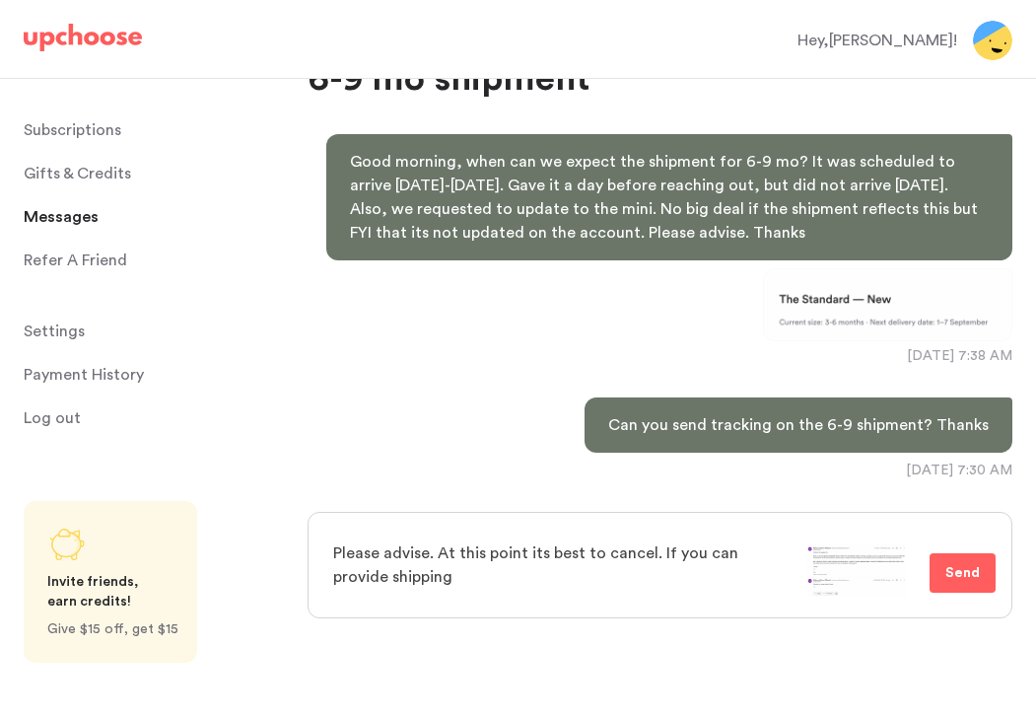
type textarea "x"
type textarea "Please advise. At this point its best to cancel. If you can provide shipping"
type textarea "x"
type textarea "Please advise. At this point its best to cancel. If you can provide shipping m"
type textarea "x"
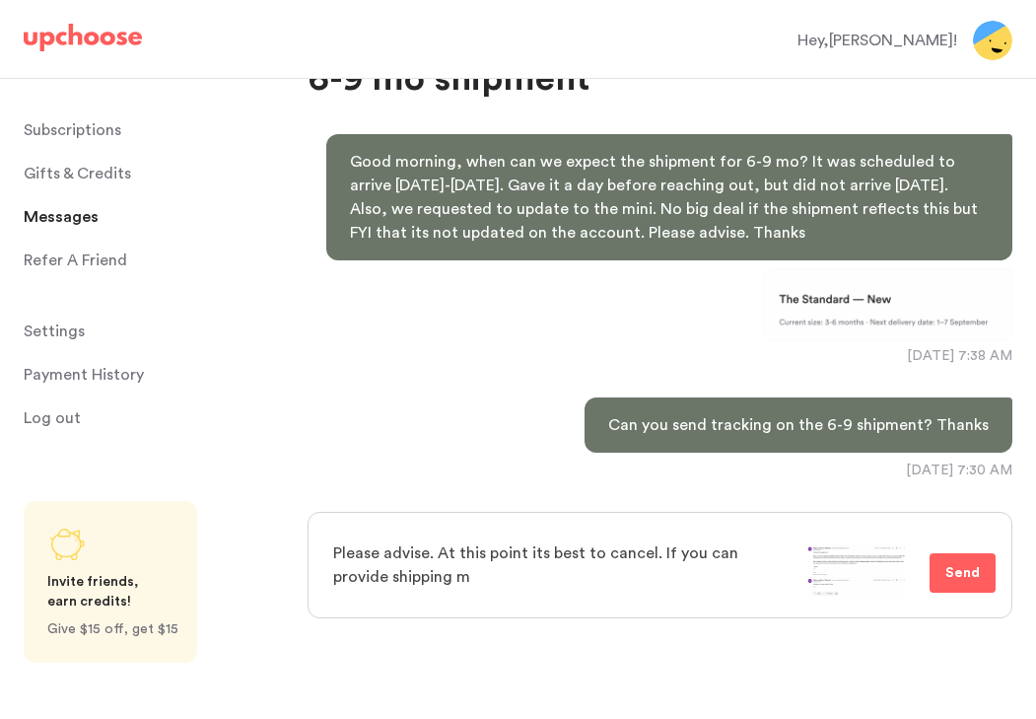
type textarea "Please advise. At this point its best to cancel. If you can provide shipping ma"
type textarea "x"
type textarea "Please advise. At this point its best to cancel. If you can provide shipping mat"
type textarea "x"
type textarea "Please advise. At this point its best to cancel. If you can provide shipping ma…"
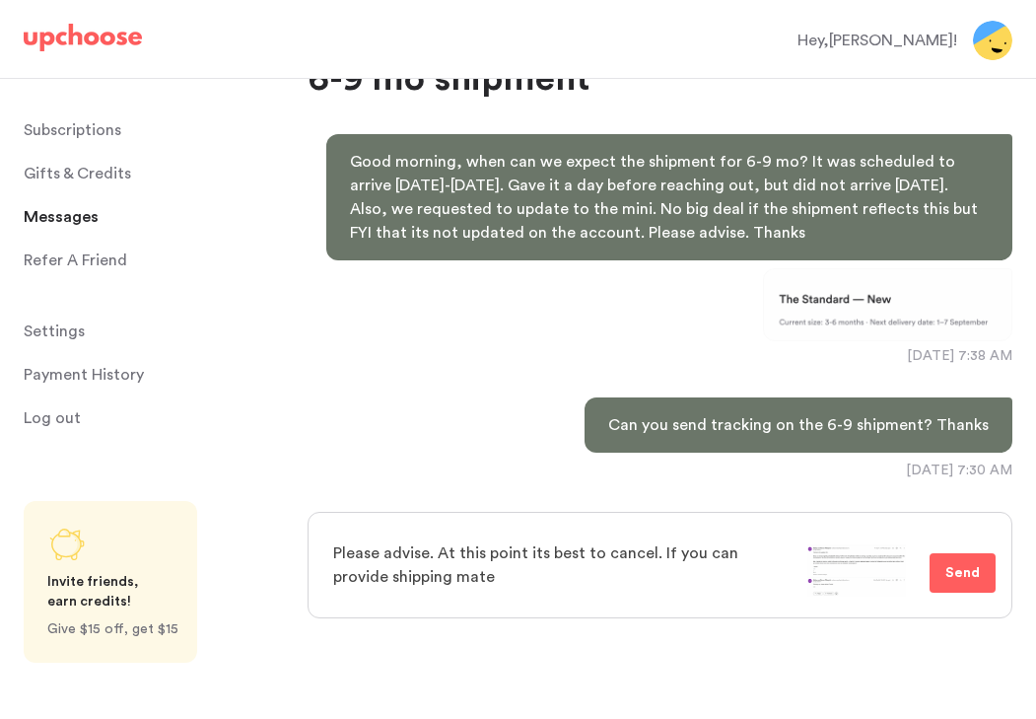
type textarea "x"
type textarea "Please advise. At this point its best to cancel. If you can provide shipping ma…"
type textarea "x"
type textarea "Please advise. At this point its best to cancel. If you can provide shipping ma…"
type textarea "x"
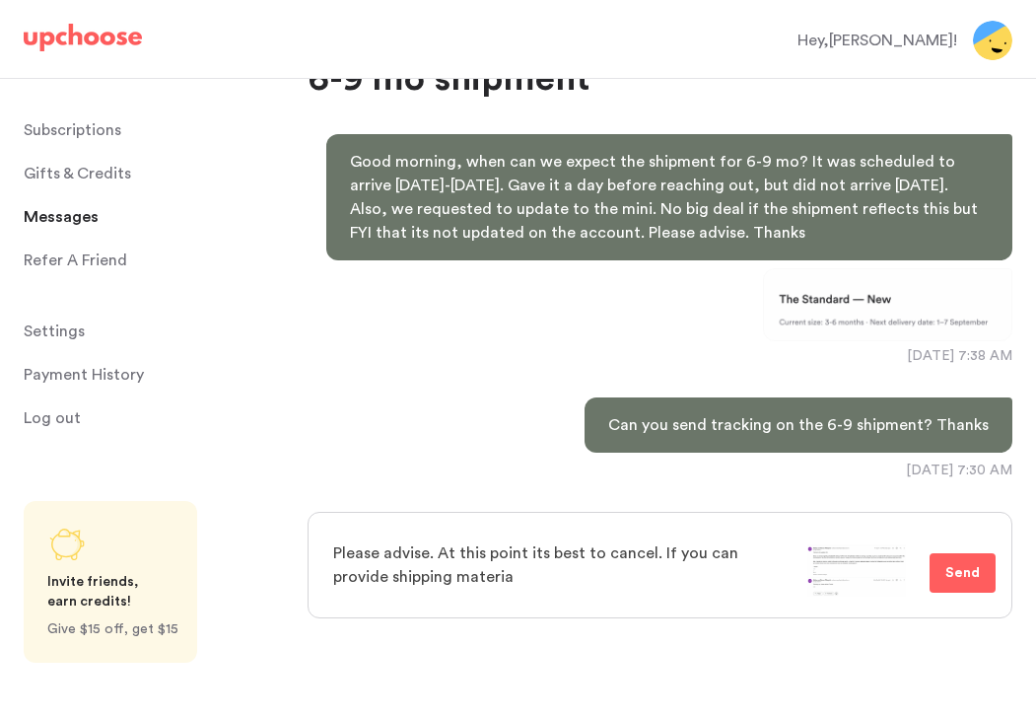
type textarea "Please advise. At this point its best to cancel. If you can provide shipping ma…"
type textarea "x"
type textarea "Please advise. At this point its best to cancel. If you can provide shipping ma…"
click at [970, 572] on span "Send" at bounding box center [962, 573] width 35 height 24
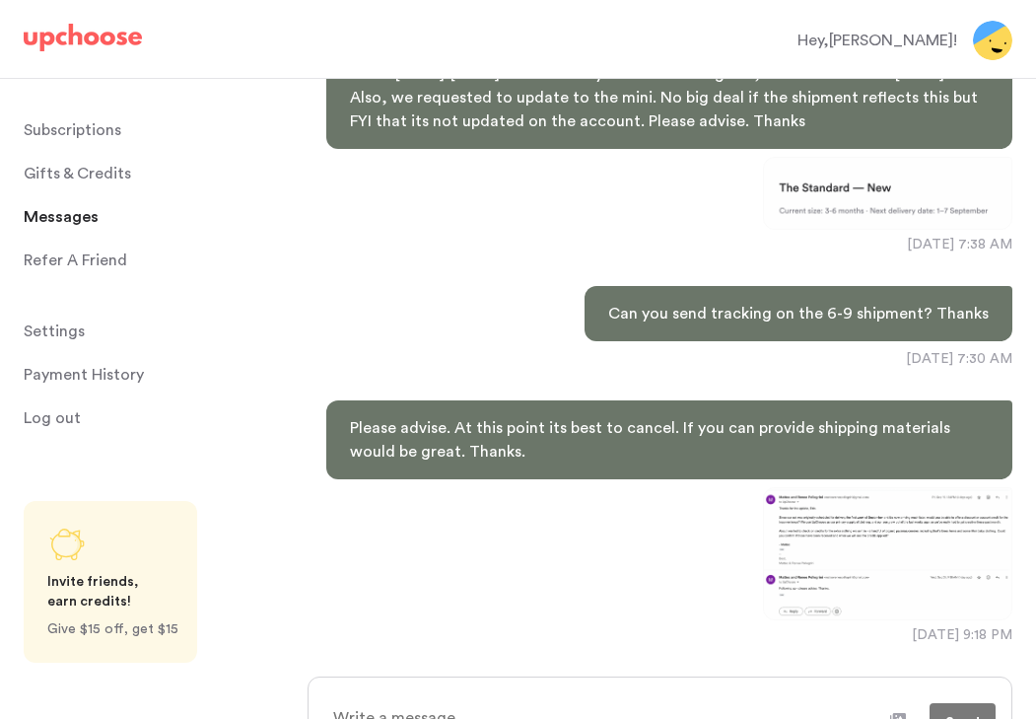
scroll to position [242, 0]
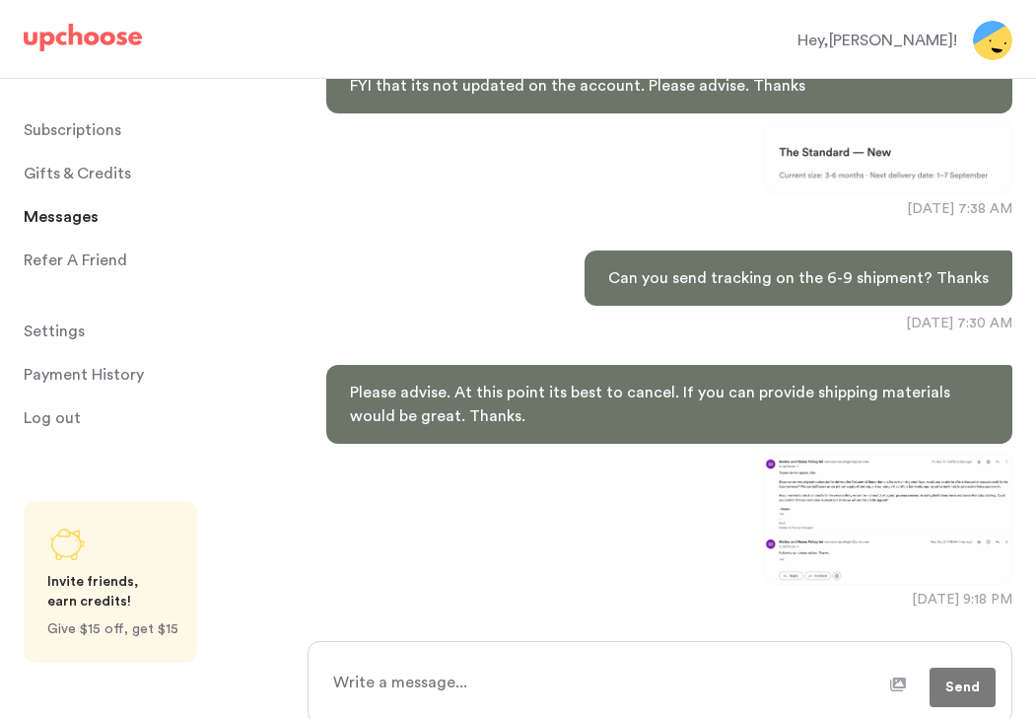
click at [806, 495] on img at bounding box center [887, 518] width 249 height 133
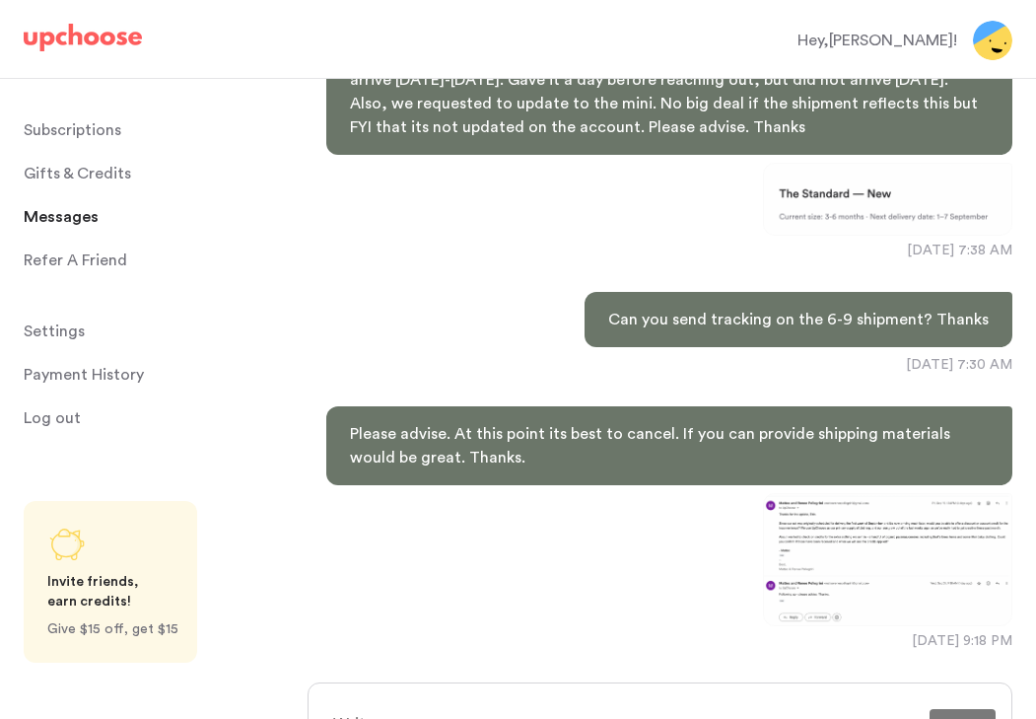
scroll to position [0, 0]
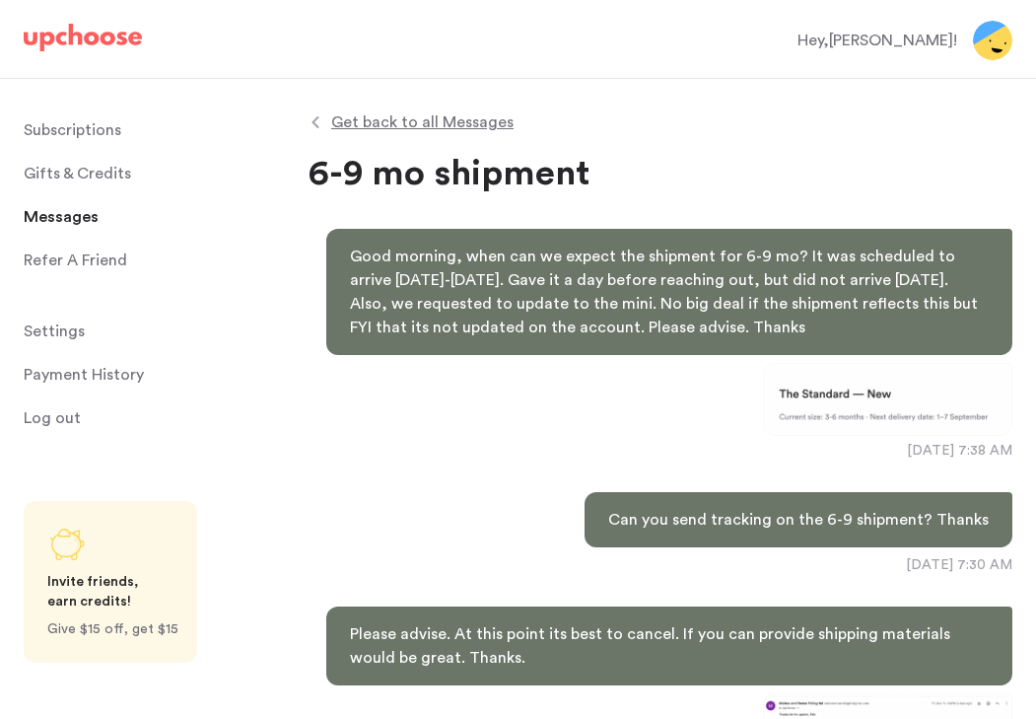
click at [105, 182] on span "Gifts & Credits" at bounding box center [77, 173] width 107 height 39
